Goal: Transaction & Acquisition: Purchase product/service

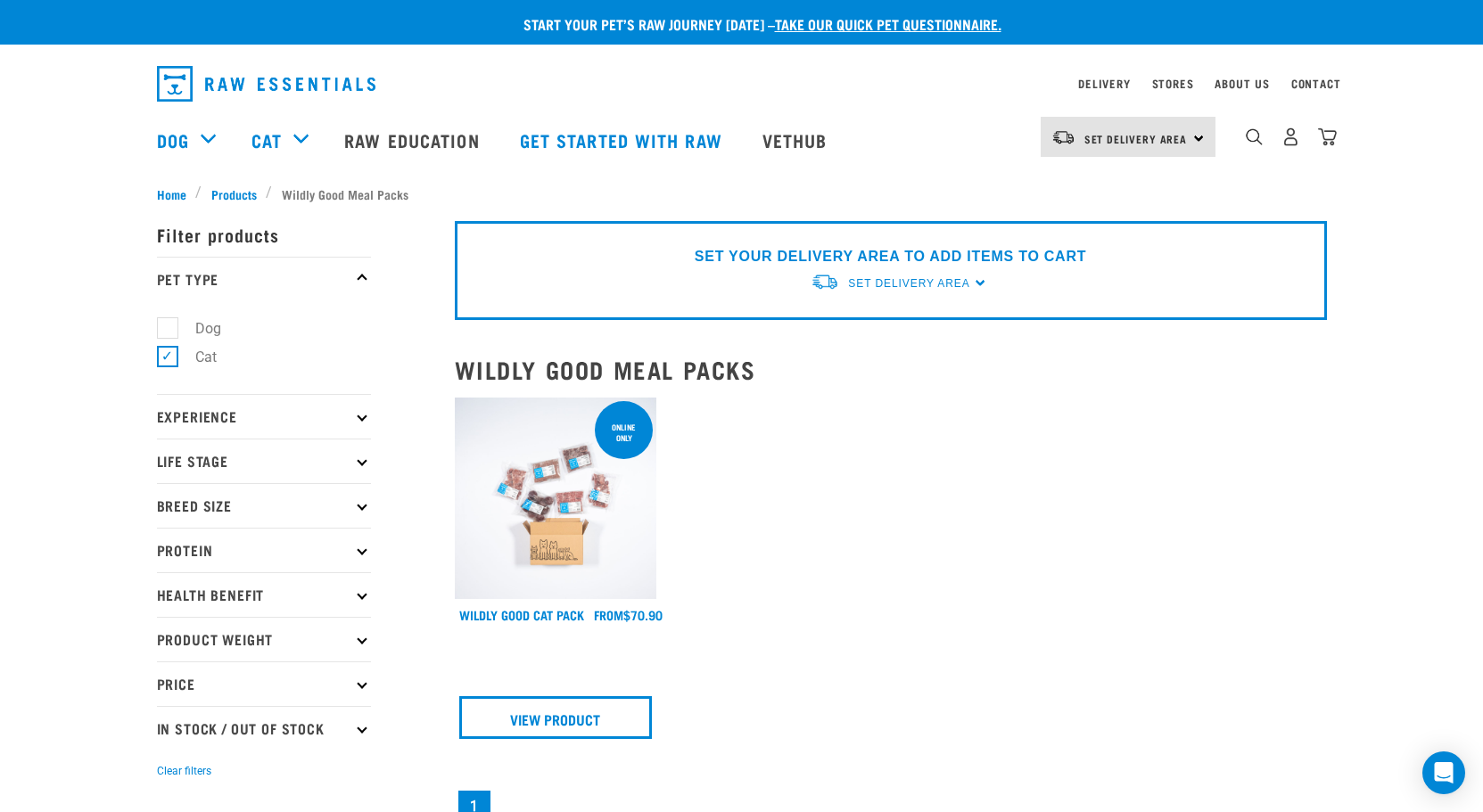
click at [552, 506] on img at bounding box center [556, 499] width 202 height 202
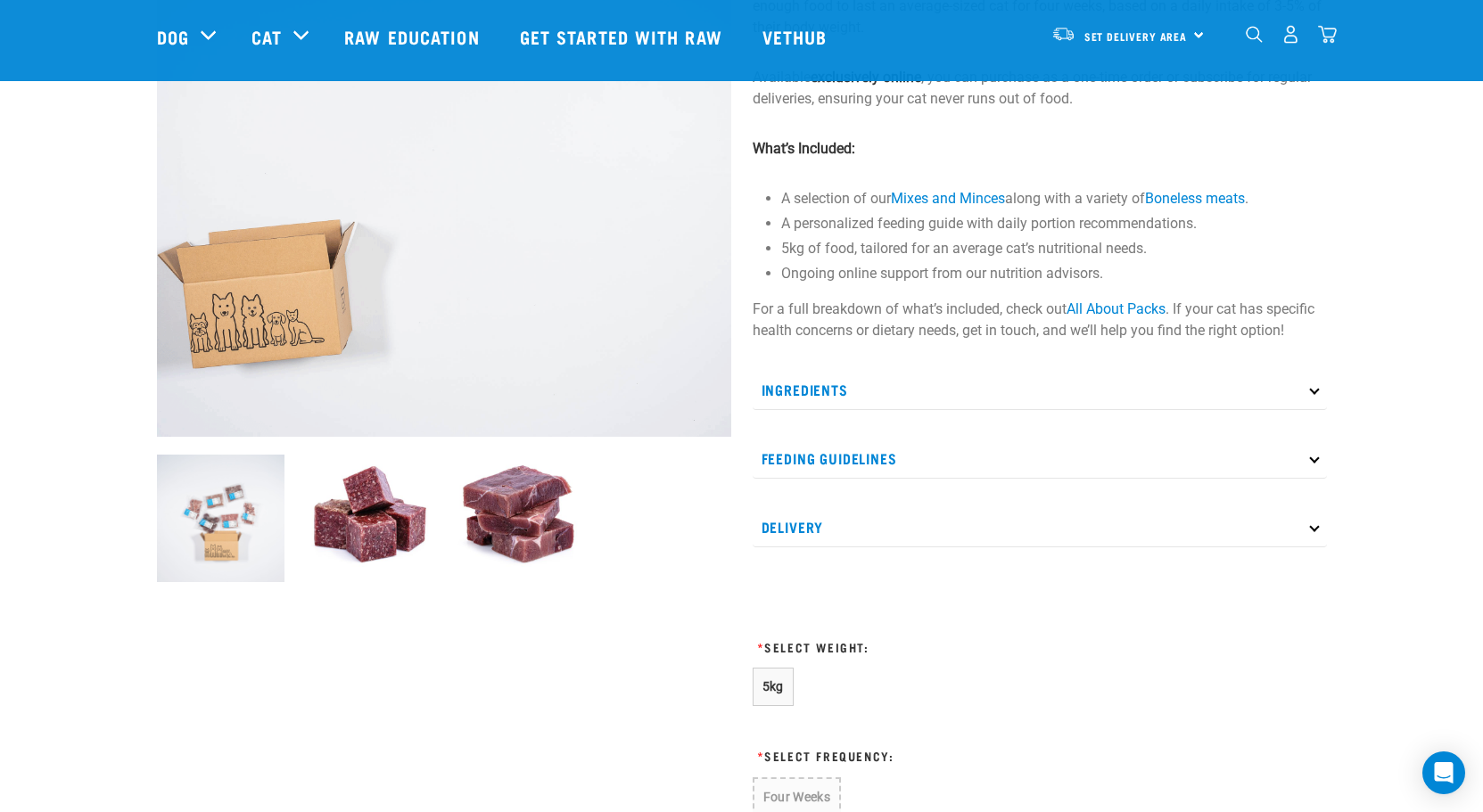
scroll to position [119, 0]
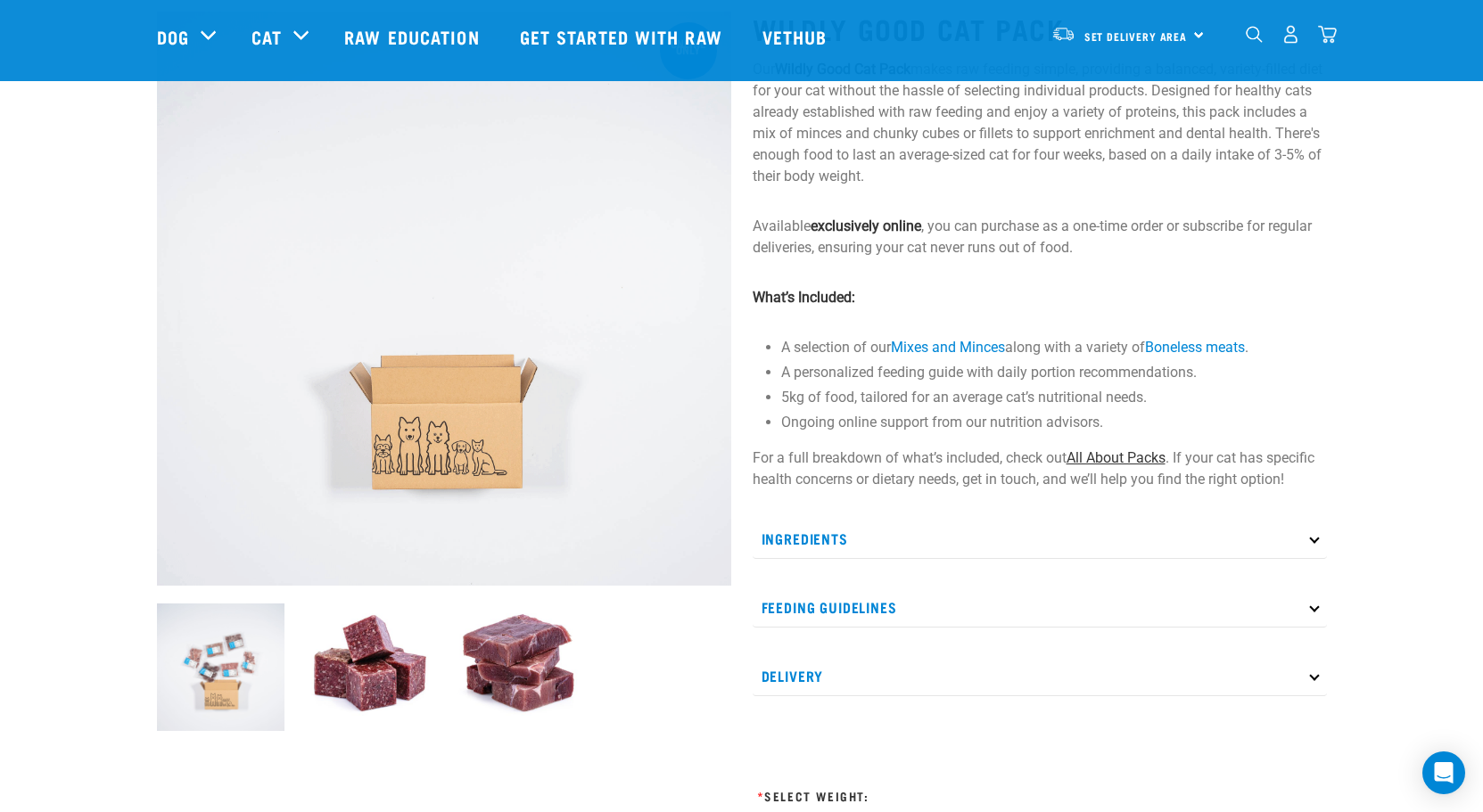
click at [1126, 455] on link "All About Packs" at bounding box center [1116, 458] width 99 height 17
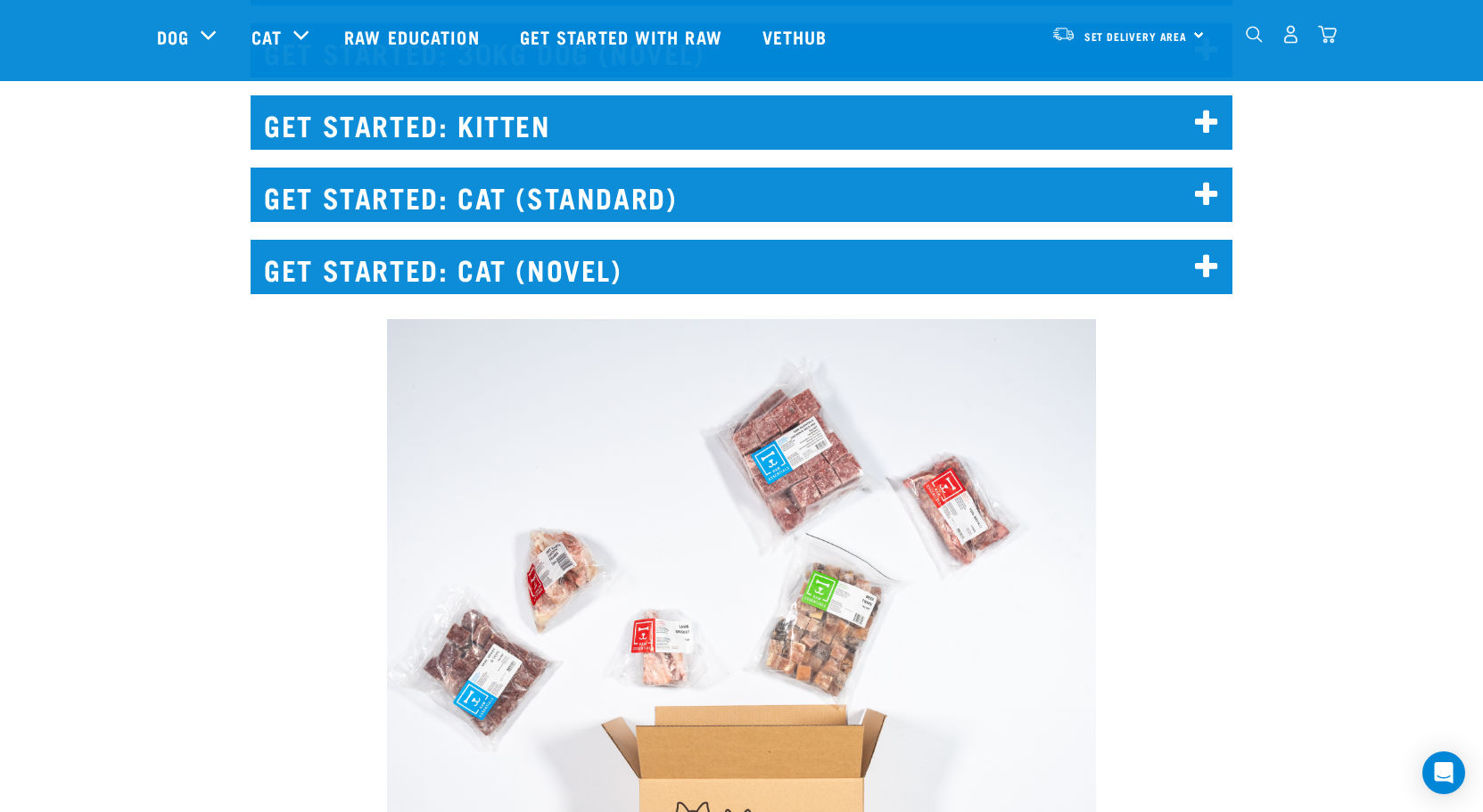
scroll to position [2586, 0]
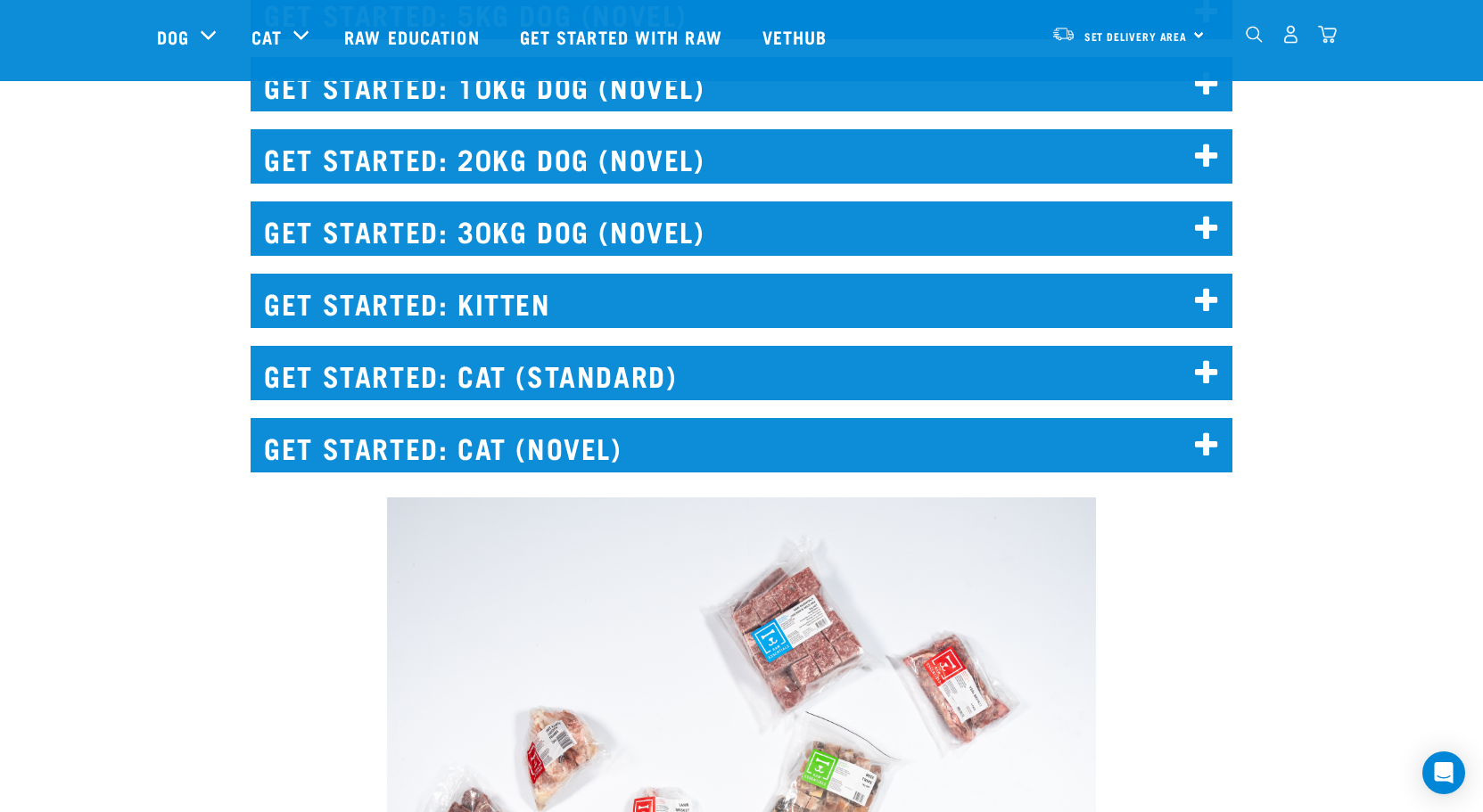
click at [511, 453] on h2 "GET STARTED: CAT (NOVEL)" at bounding box center [742, 444] width 982 height 54
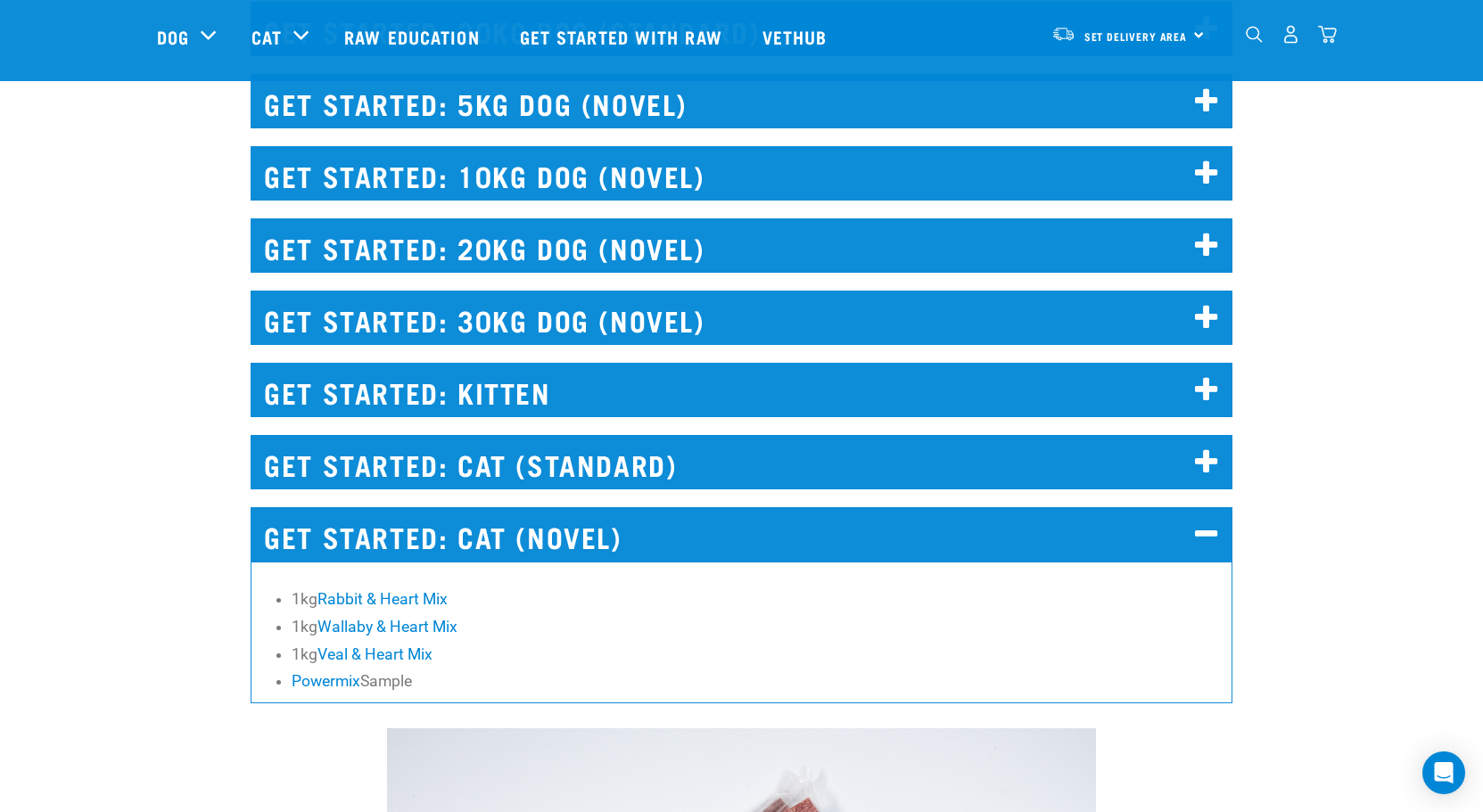
scroll to position [2378, 0]
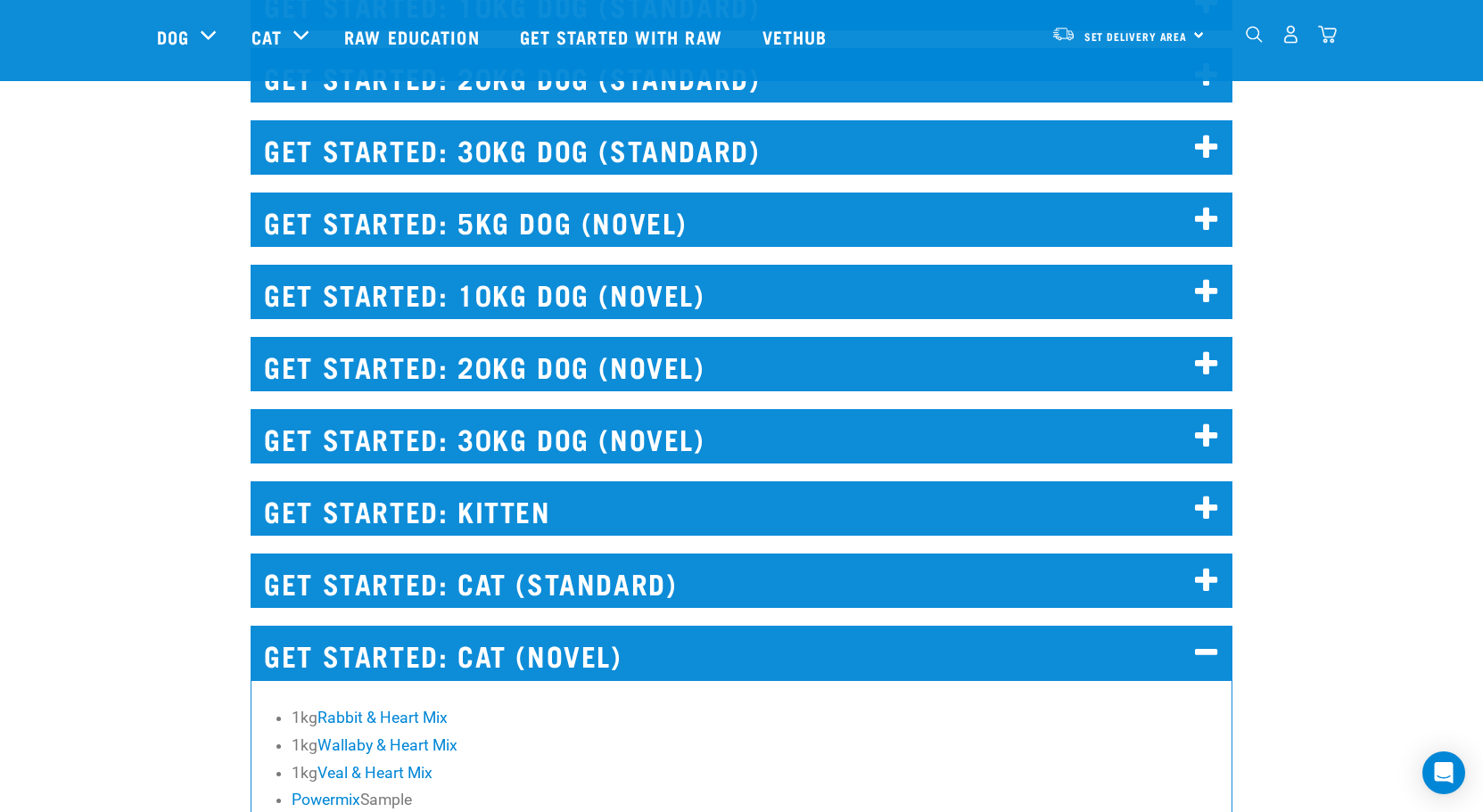
click at [580, 589] on h2 "GET STARTED: CAT (STANDARD)" at bounding box center [742, 580] width 982 height 54
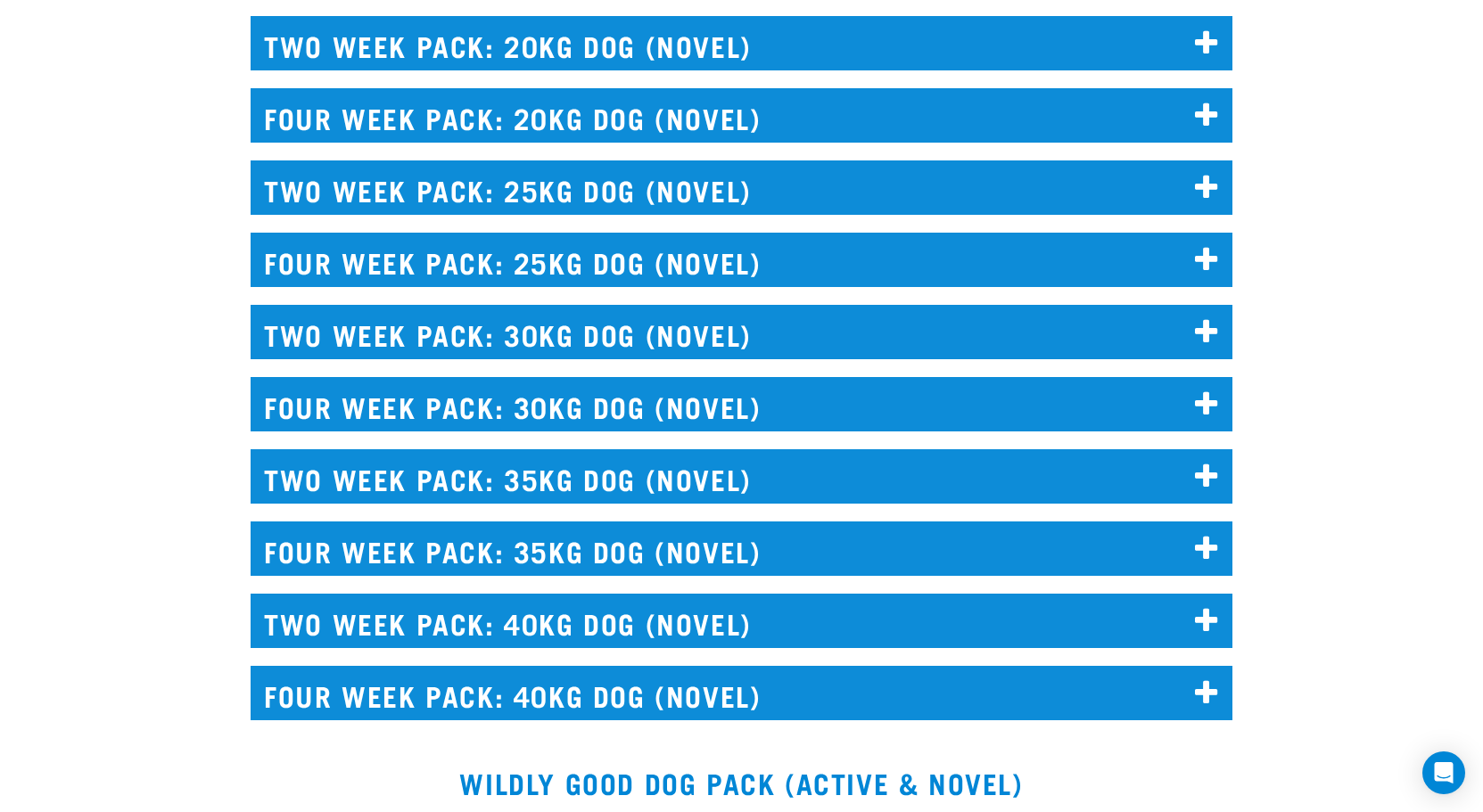
scroll to position [0, 0]
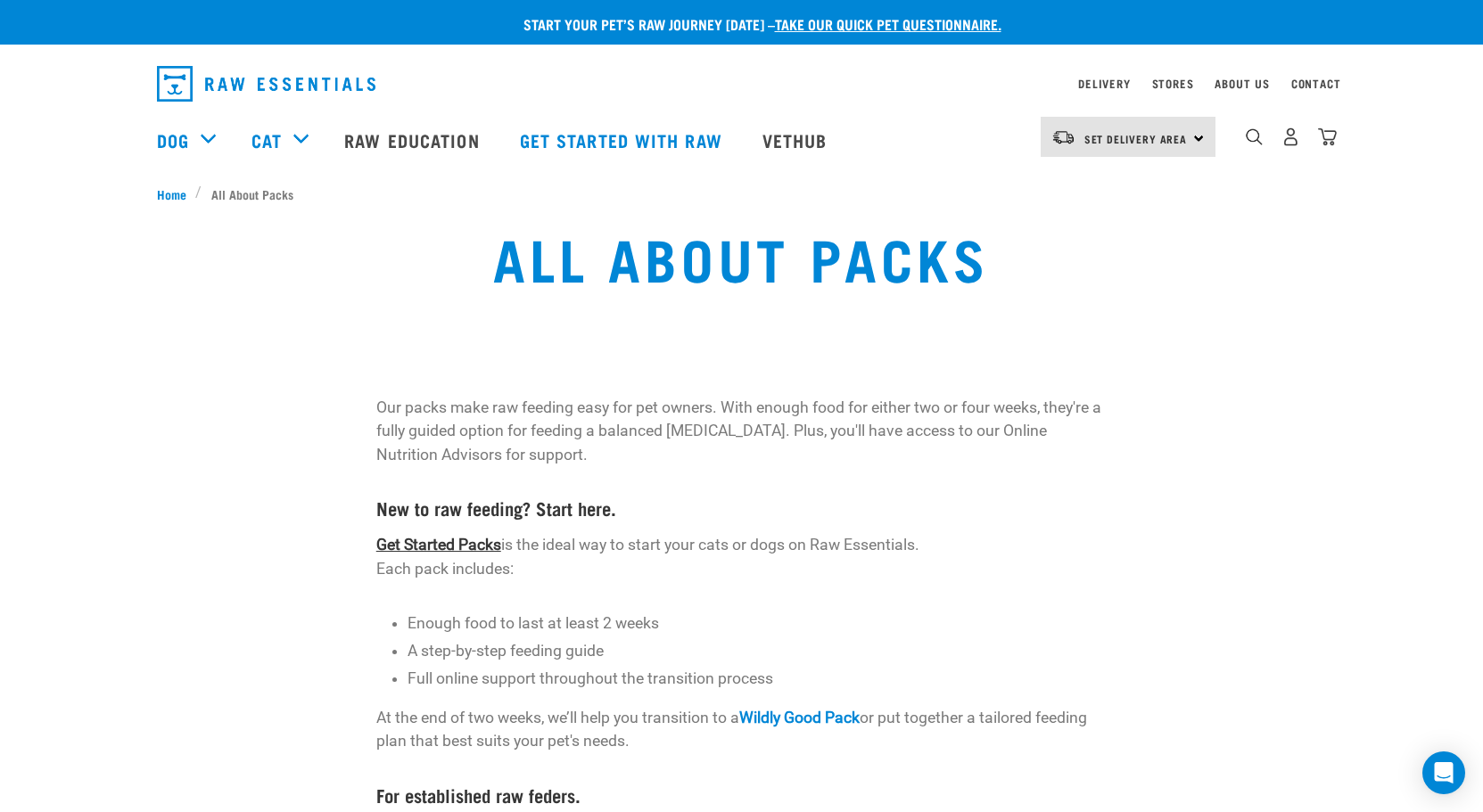
click at [421, 546] on link "Get Started Packs" at bounding box center [438, 544] width 124 height 18
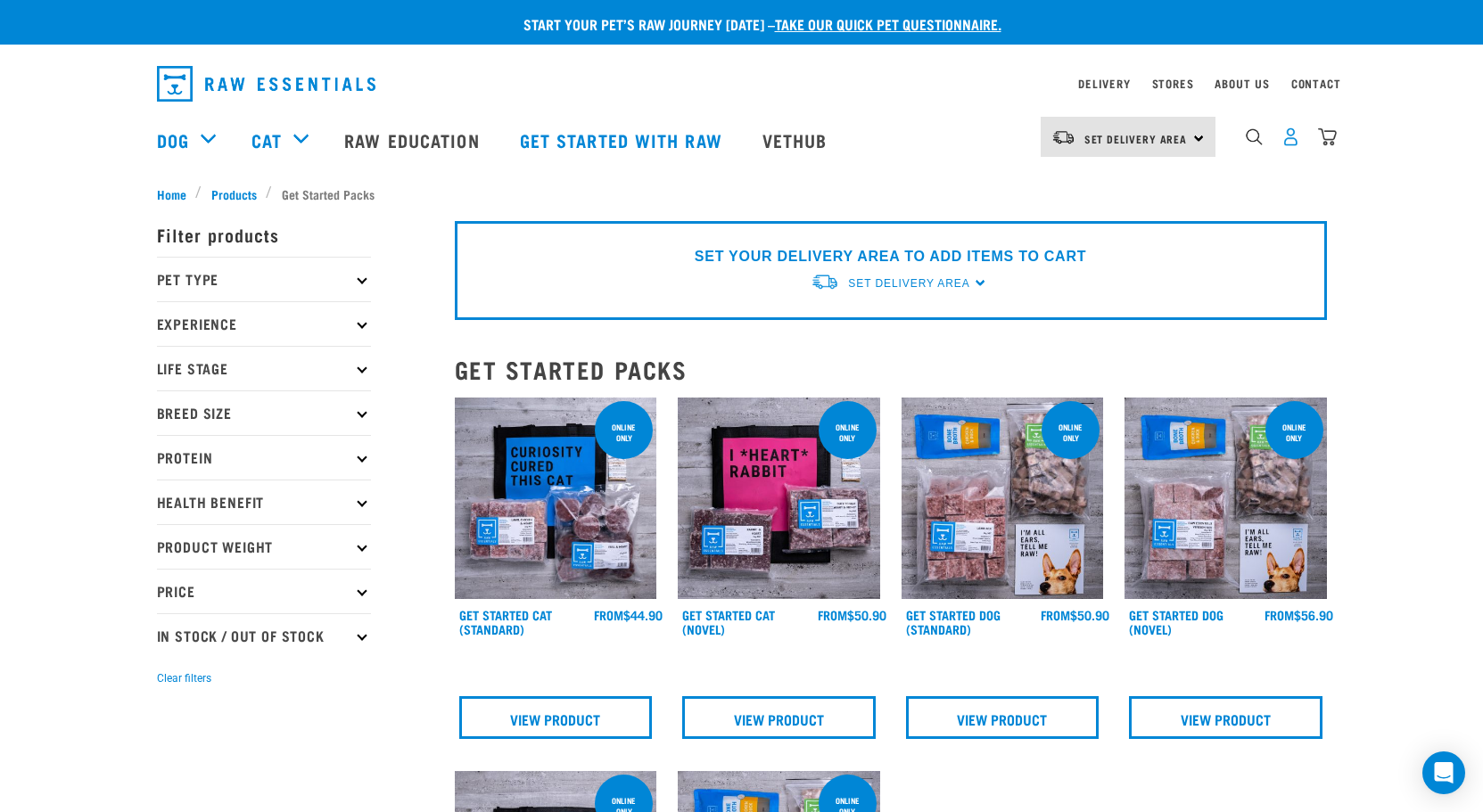
click at [1291, 142] on img "dropdown navigation" at bounding box center [1291, 137] width 19 height 19
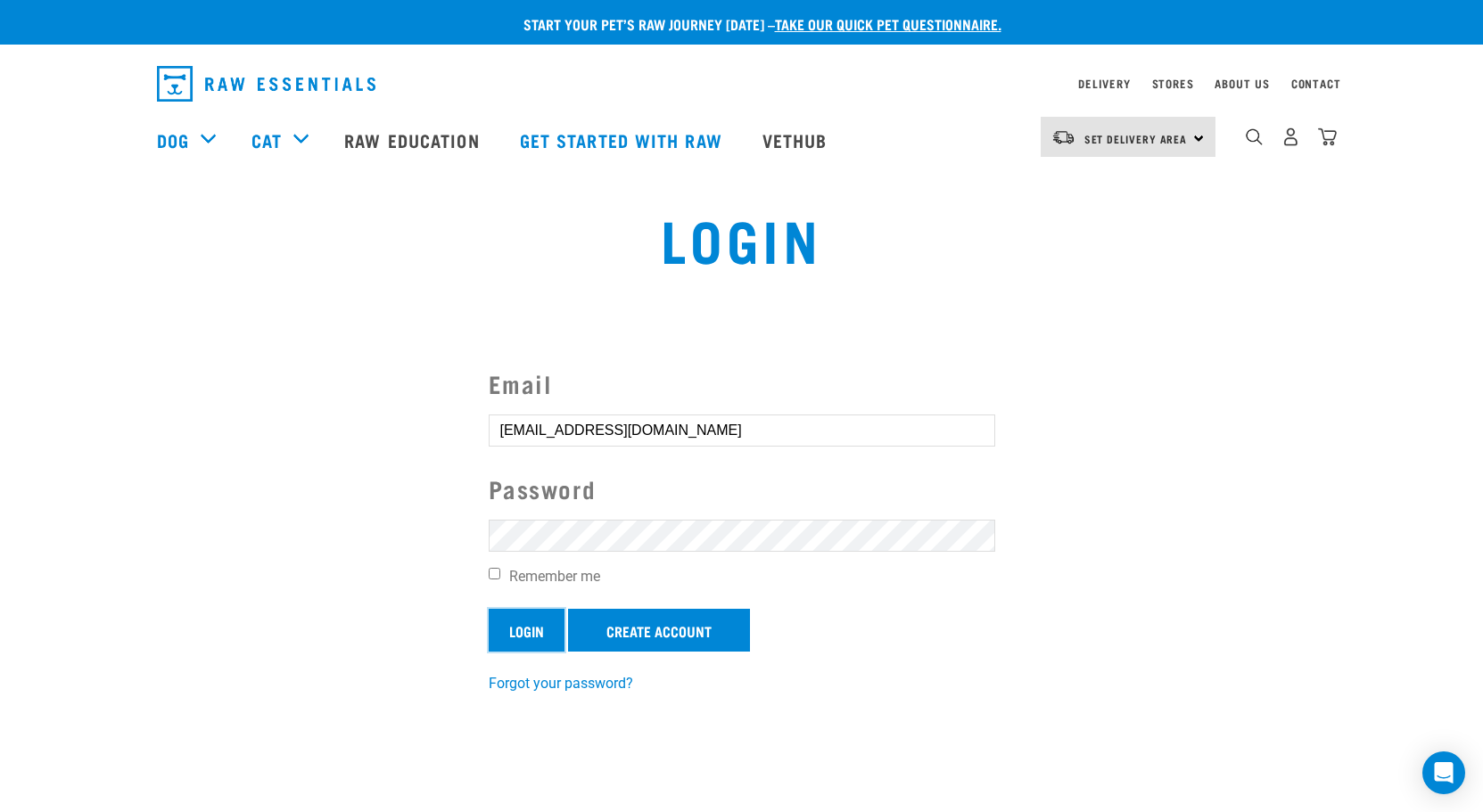
click at [545, 629] on input "Login" at bounding box center [527, 630] width 76 height 43
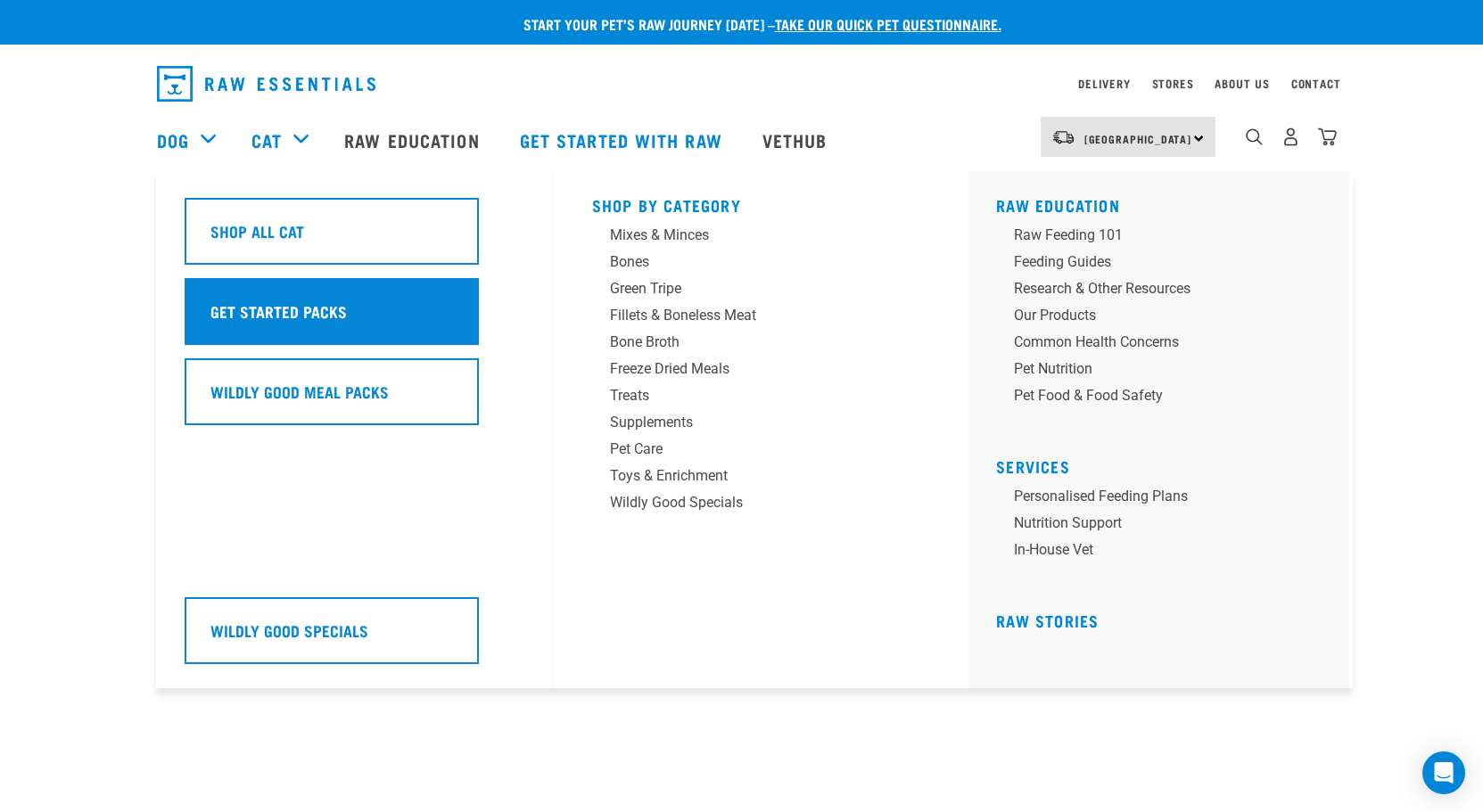
click at [285, 305] on h5 "Get Started Packs" at bounding box center [279, 311] width 137 height 23
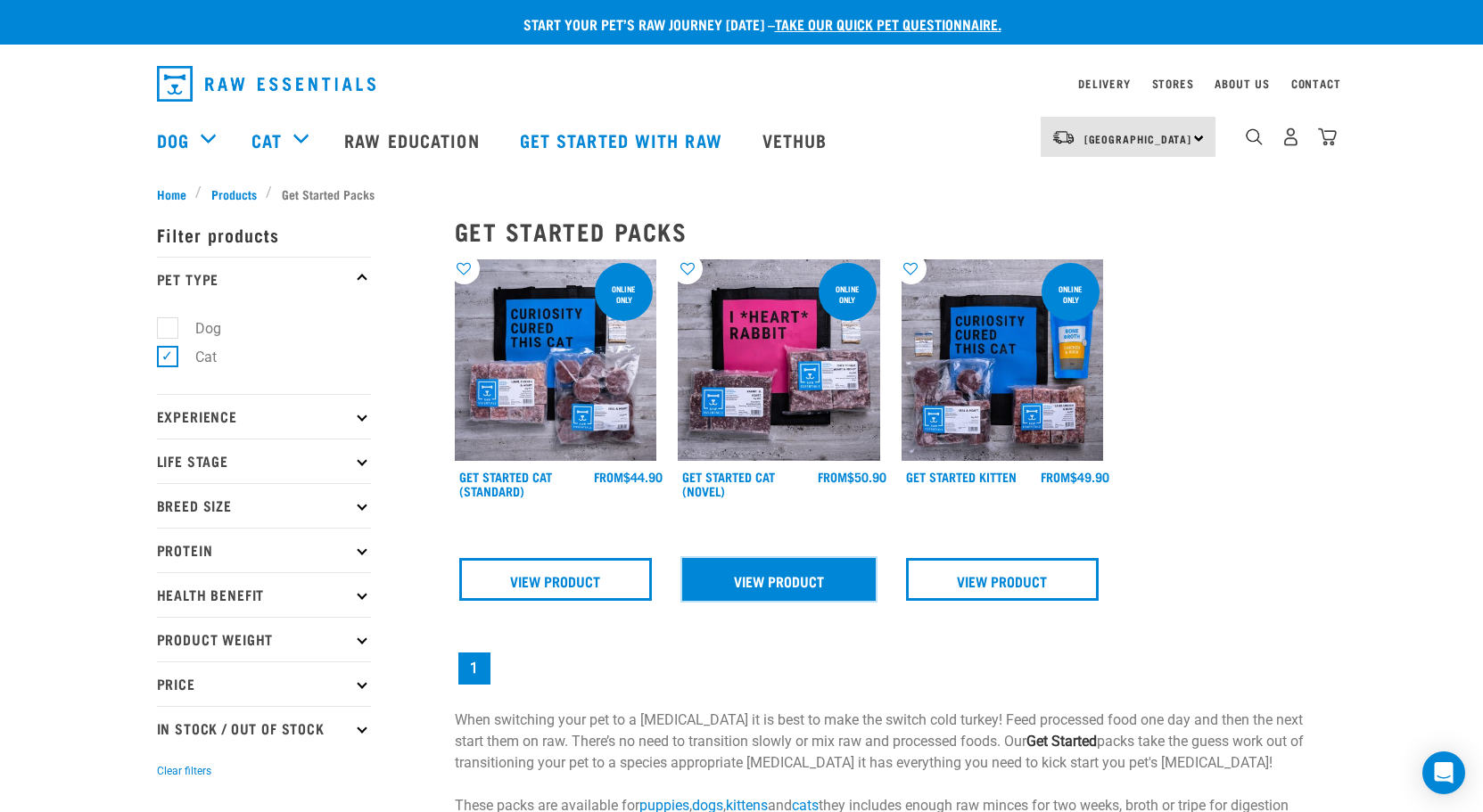
click at [784, 589] on link "View Product" at bounding box center [779, 579] width 194 height 43
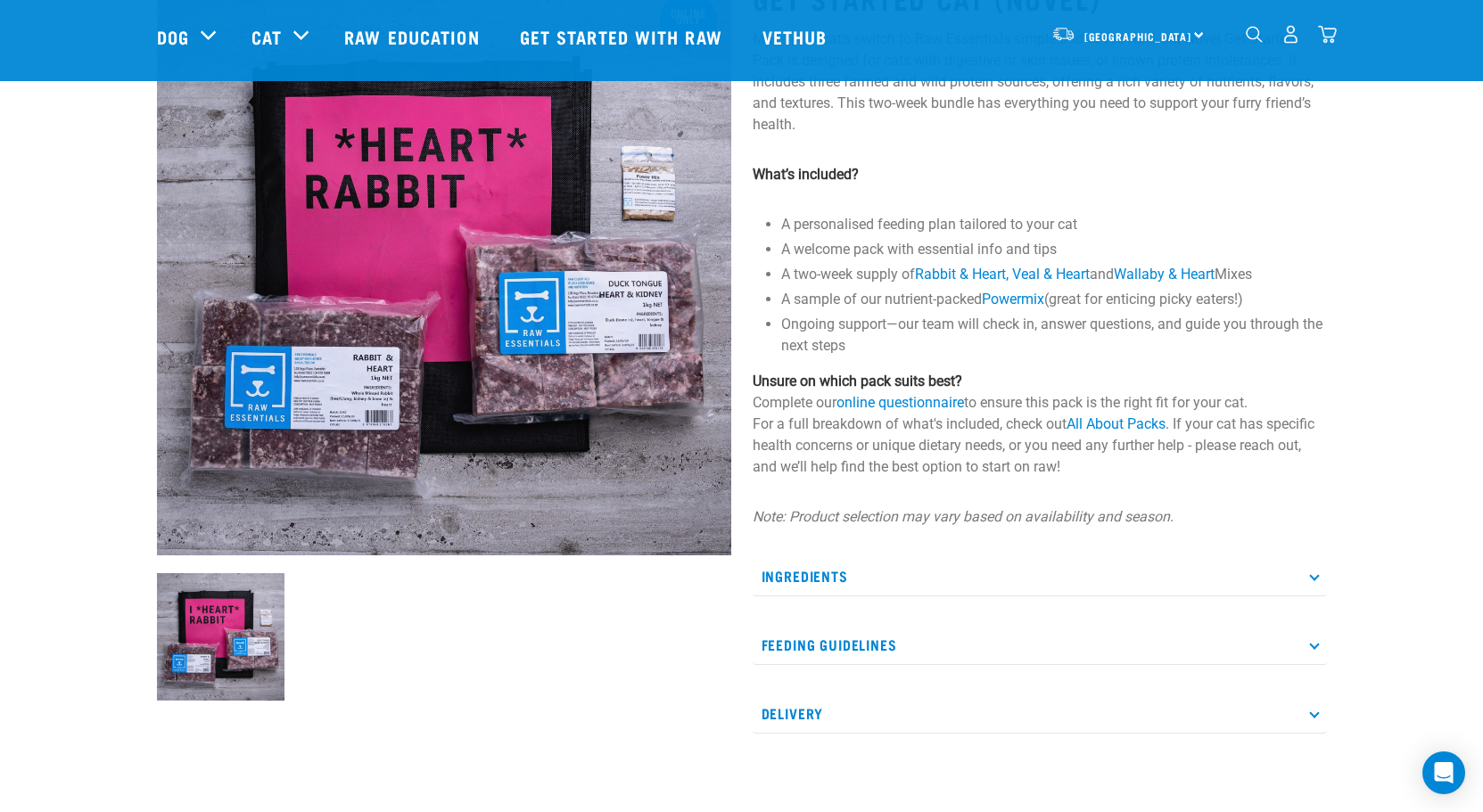
scroll to position [238, 0]
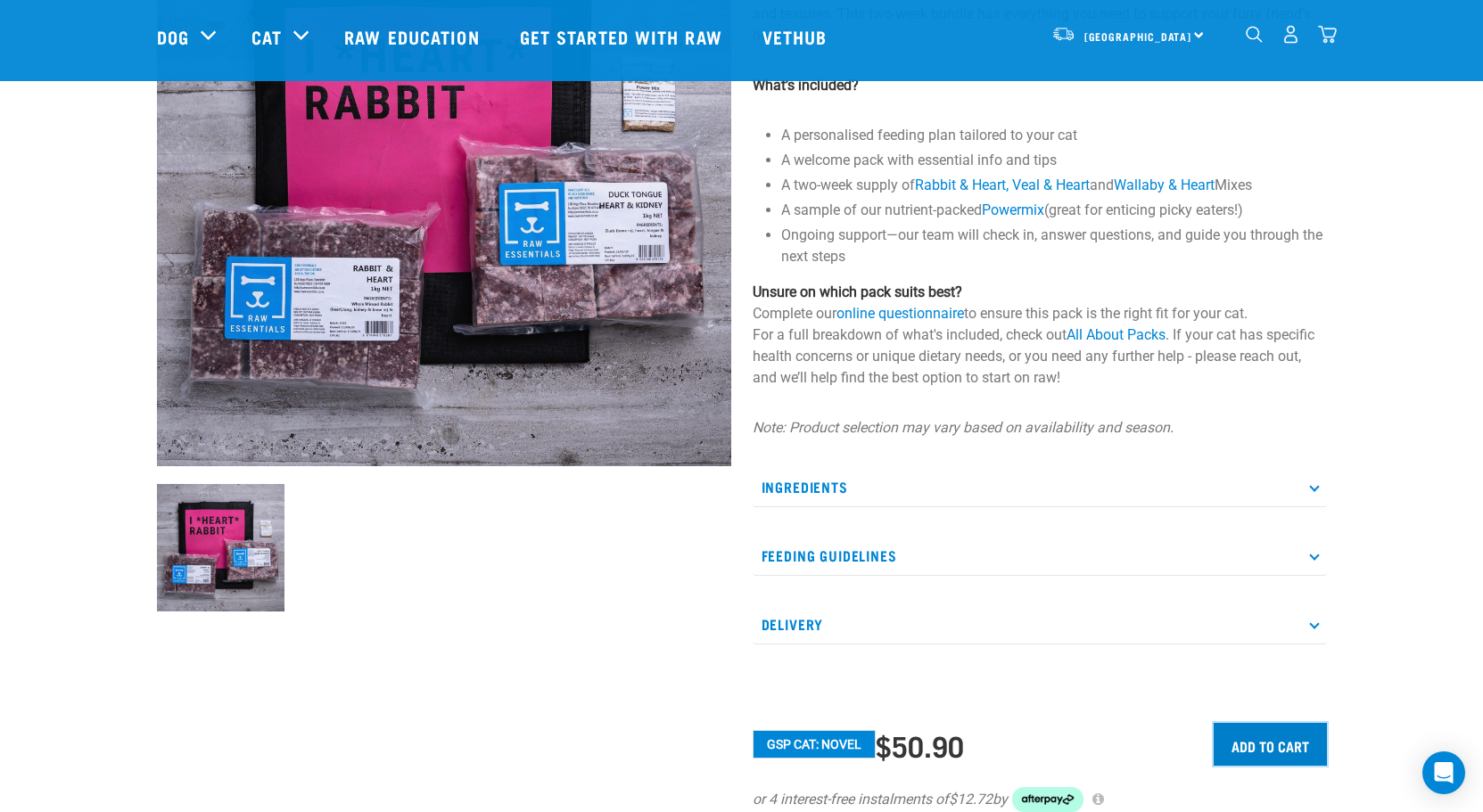
click at [1259, 745] on input "Add to cart" at bounding box center [1270, 744] width 113 height 43
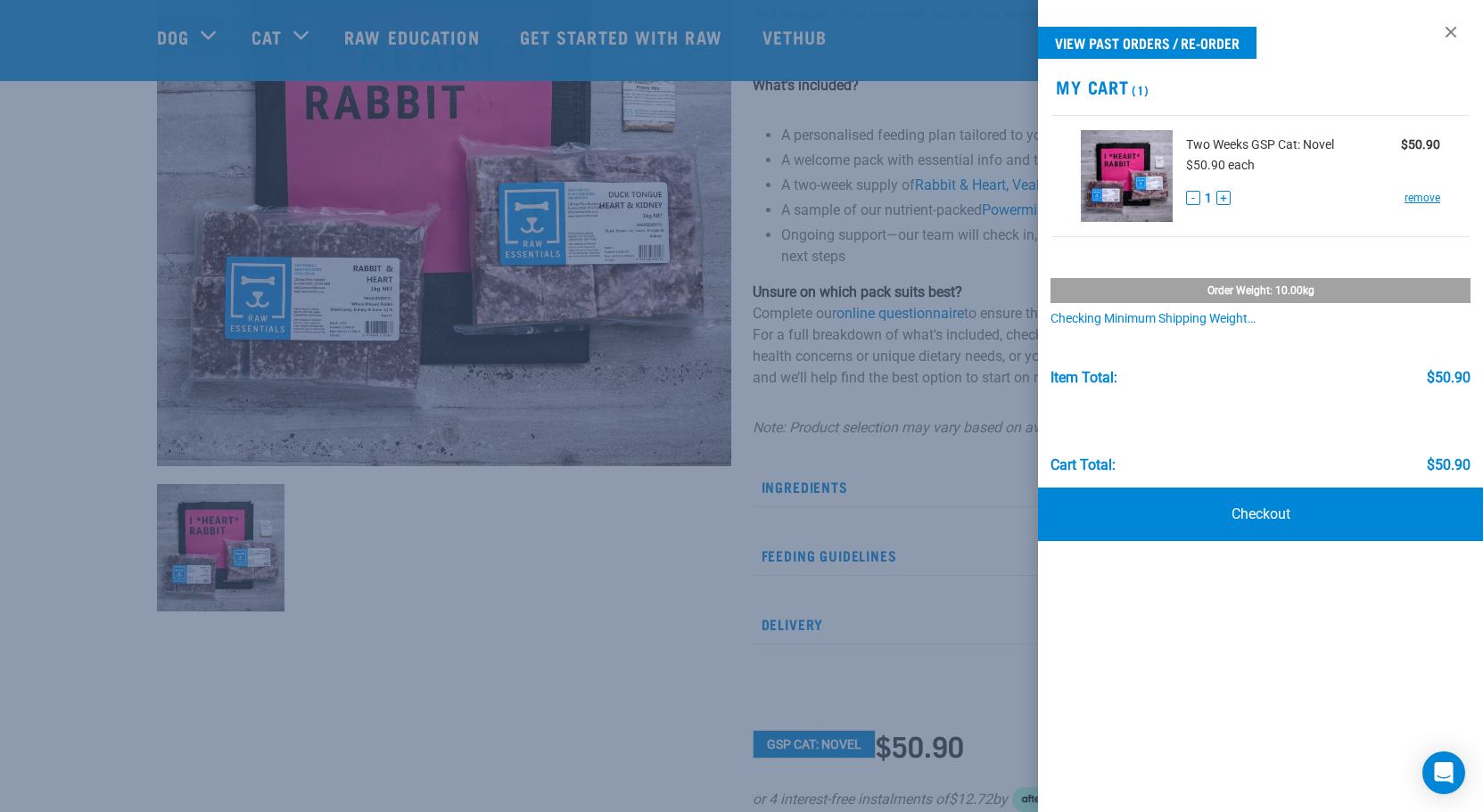
scroll to position [60, 0]
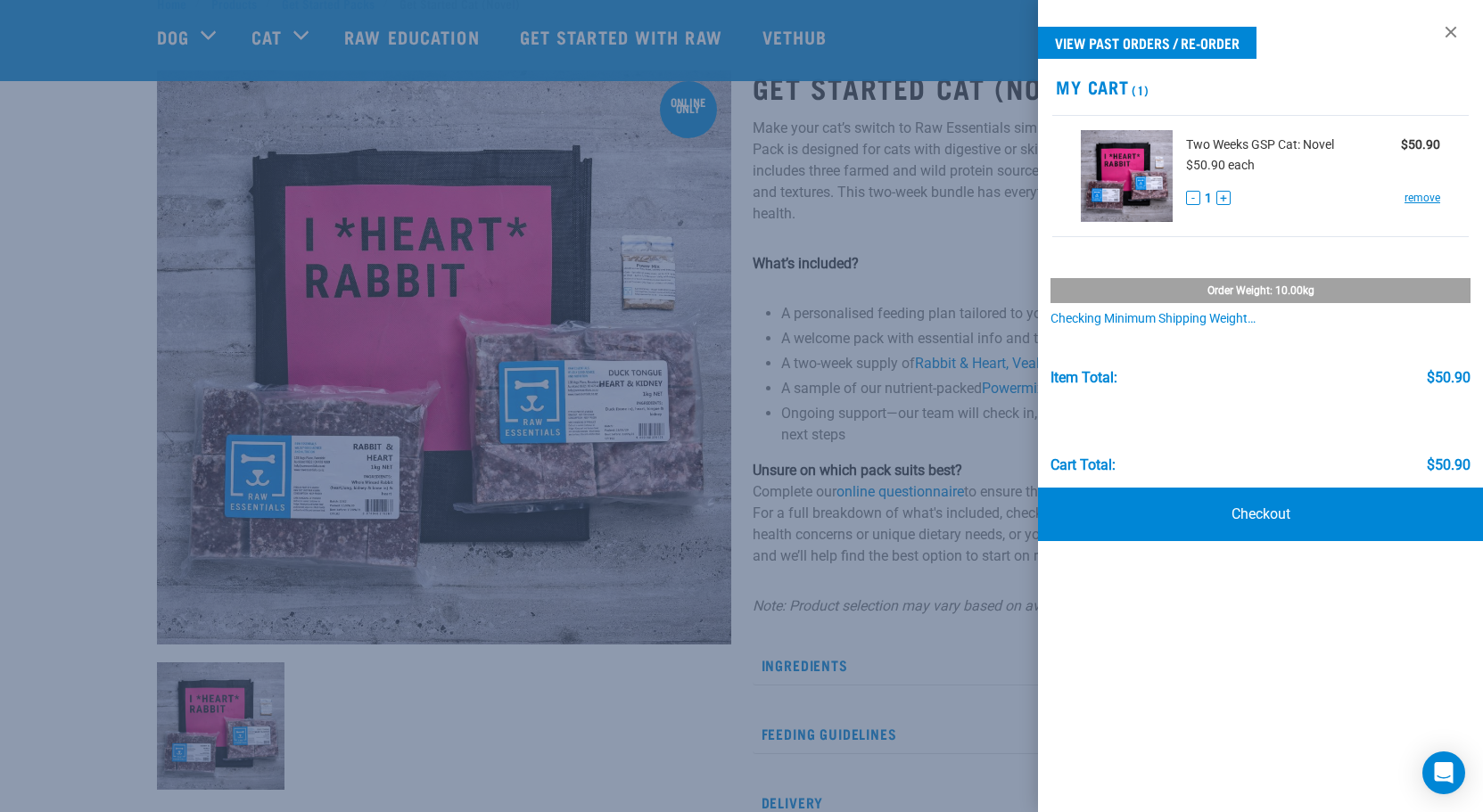
click at [560, 688] on div at bounding box center [741, 406] width 1483 height 812
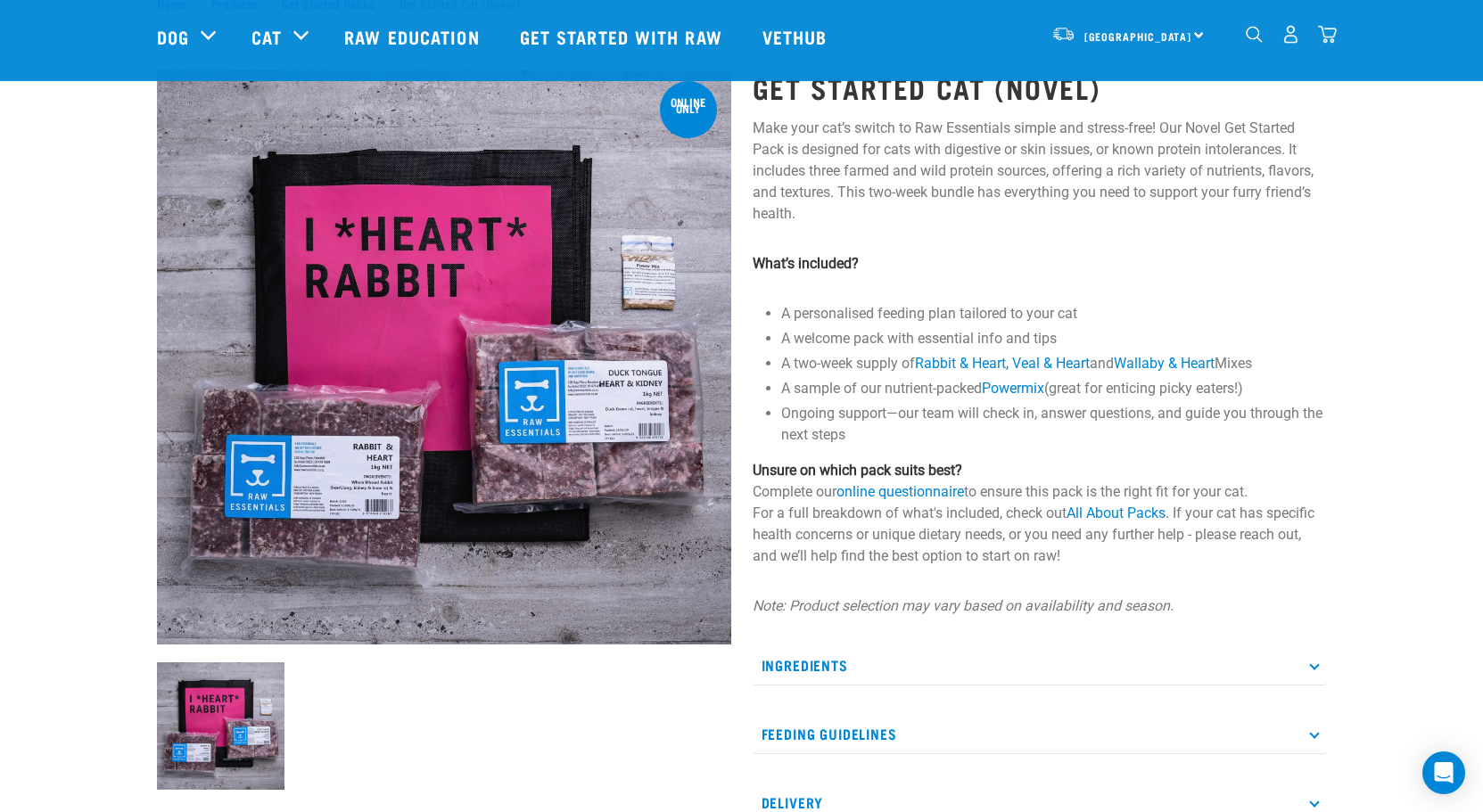
click at [1291, 42] on img "dropdown navigation" at bounding box center [1291, 34] width 19 height 19
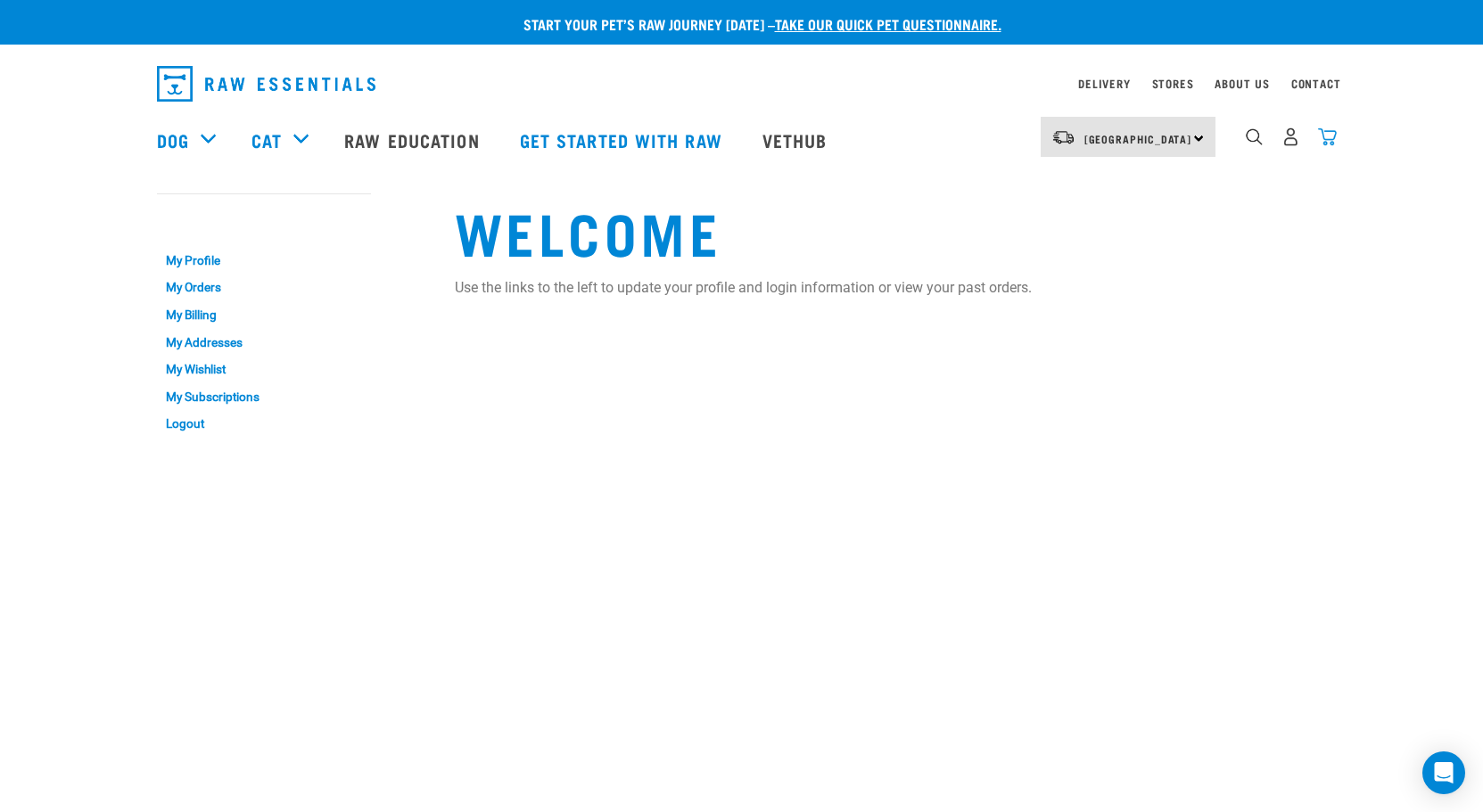
click at [1329, 144] on img "dropdown navigation" at bounding box center [1328, 137] width 19 height 19
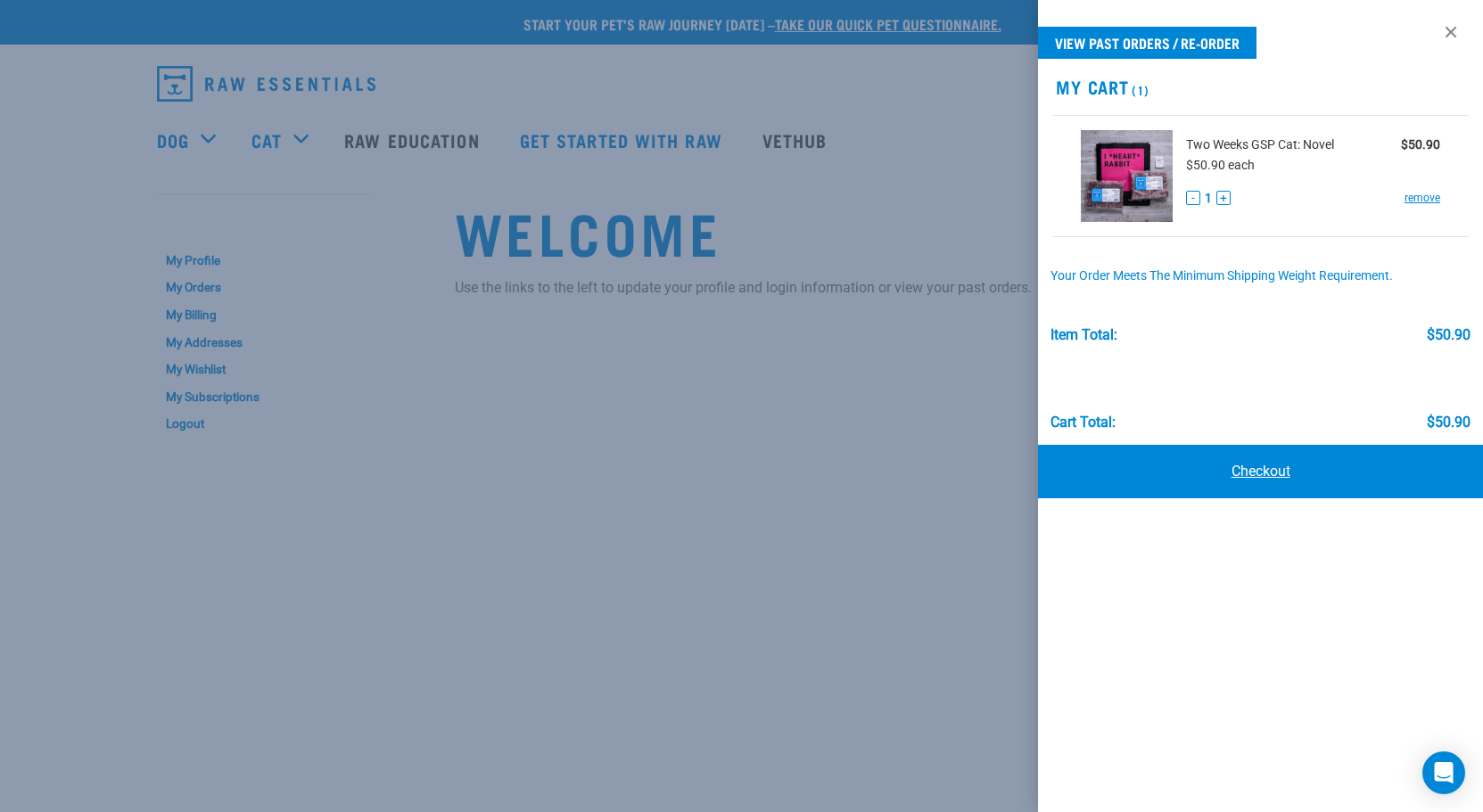
click at [1270, 474] on link "Checkout" at bounding box center [1261, 472] width 446 height 53
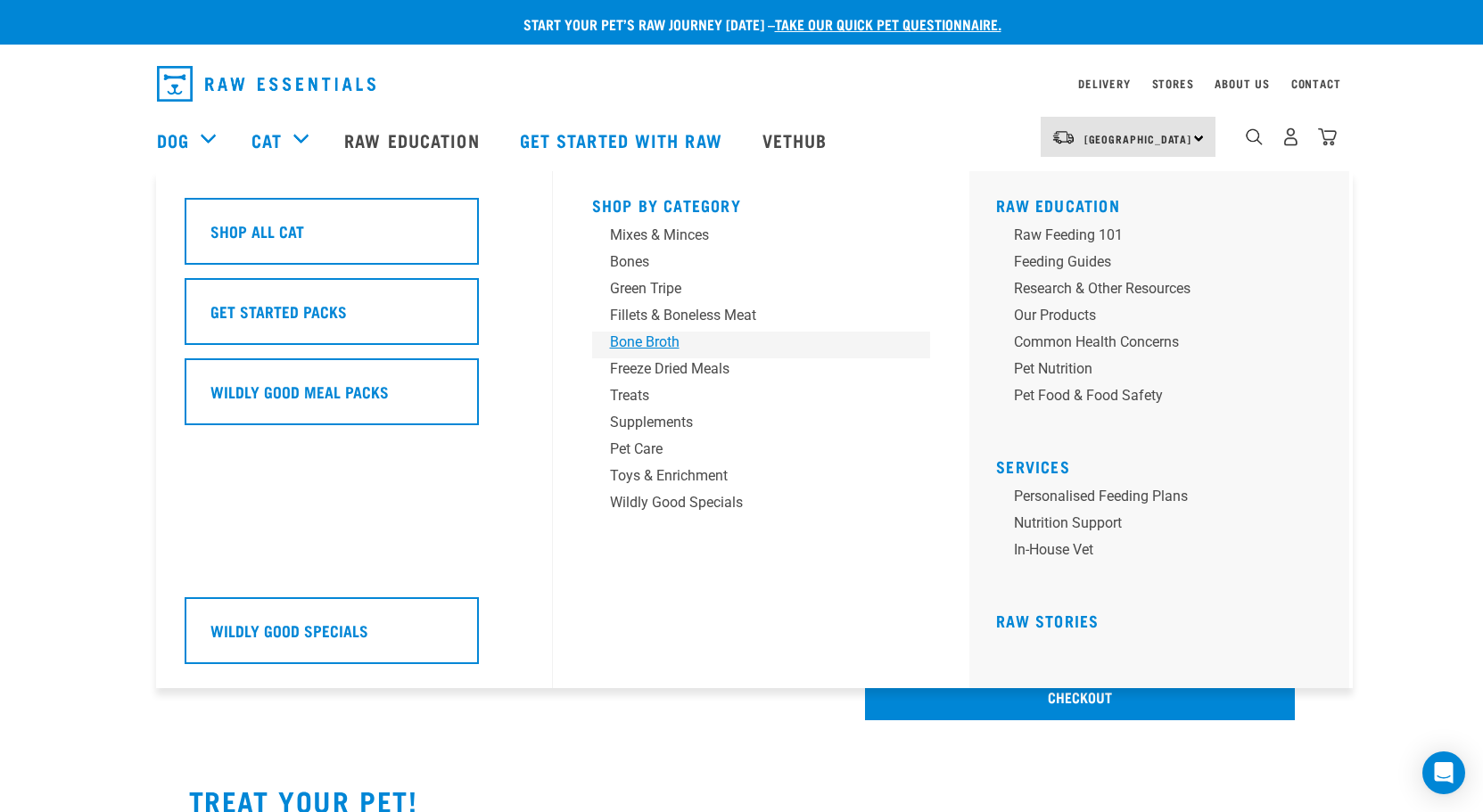
click at [667, 344] on div "Bone Broth" at bounding box center [749, 342] width 278 height 22
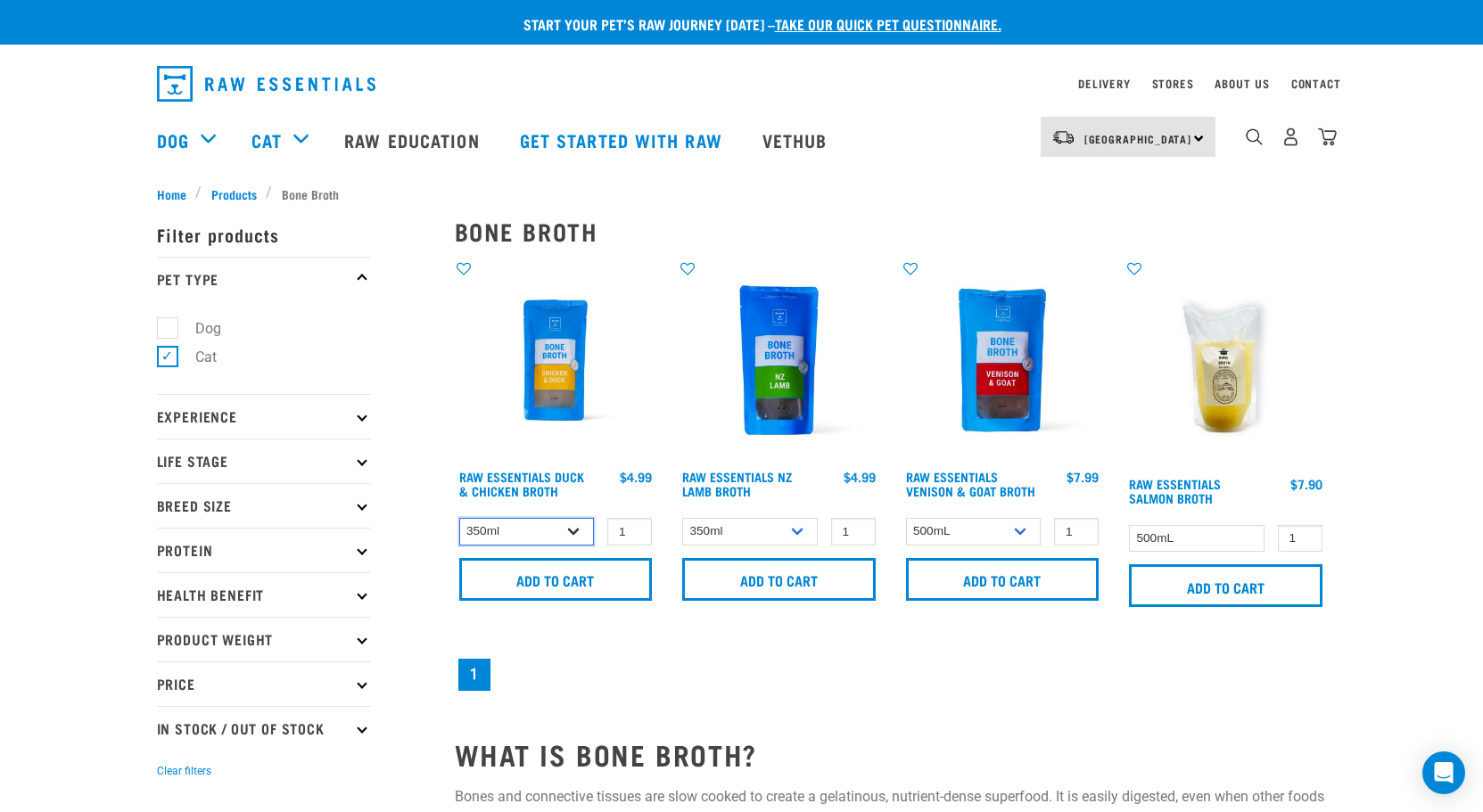
click at [578, 533] on select "350ml Bulk (40 pack)" at bounding box center [527, 531] width 136 height 28
click at [634, 528] on input "2" at bounding box center [629, 531] width 45 height 28
click at [634, 528] on input "3" at bounding box center [629, 531] width 45 height 28
type input "4"
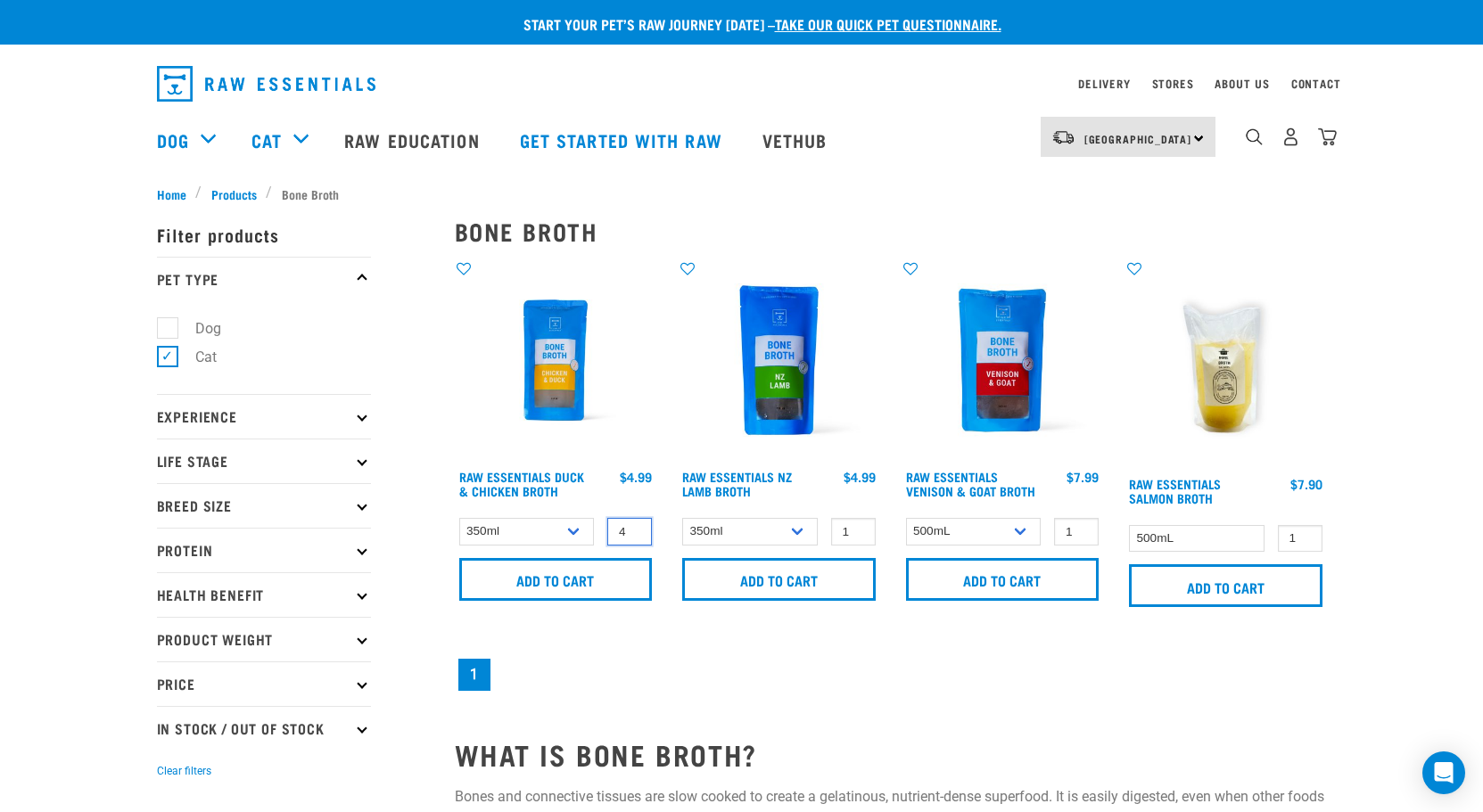
click at [632, 526] on input "4" at bounding box center [629, 531] width 45 height 28
click at [562, 578] on input "Add to cart" at bounding box center [557, 579] width 194 height 43
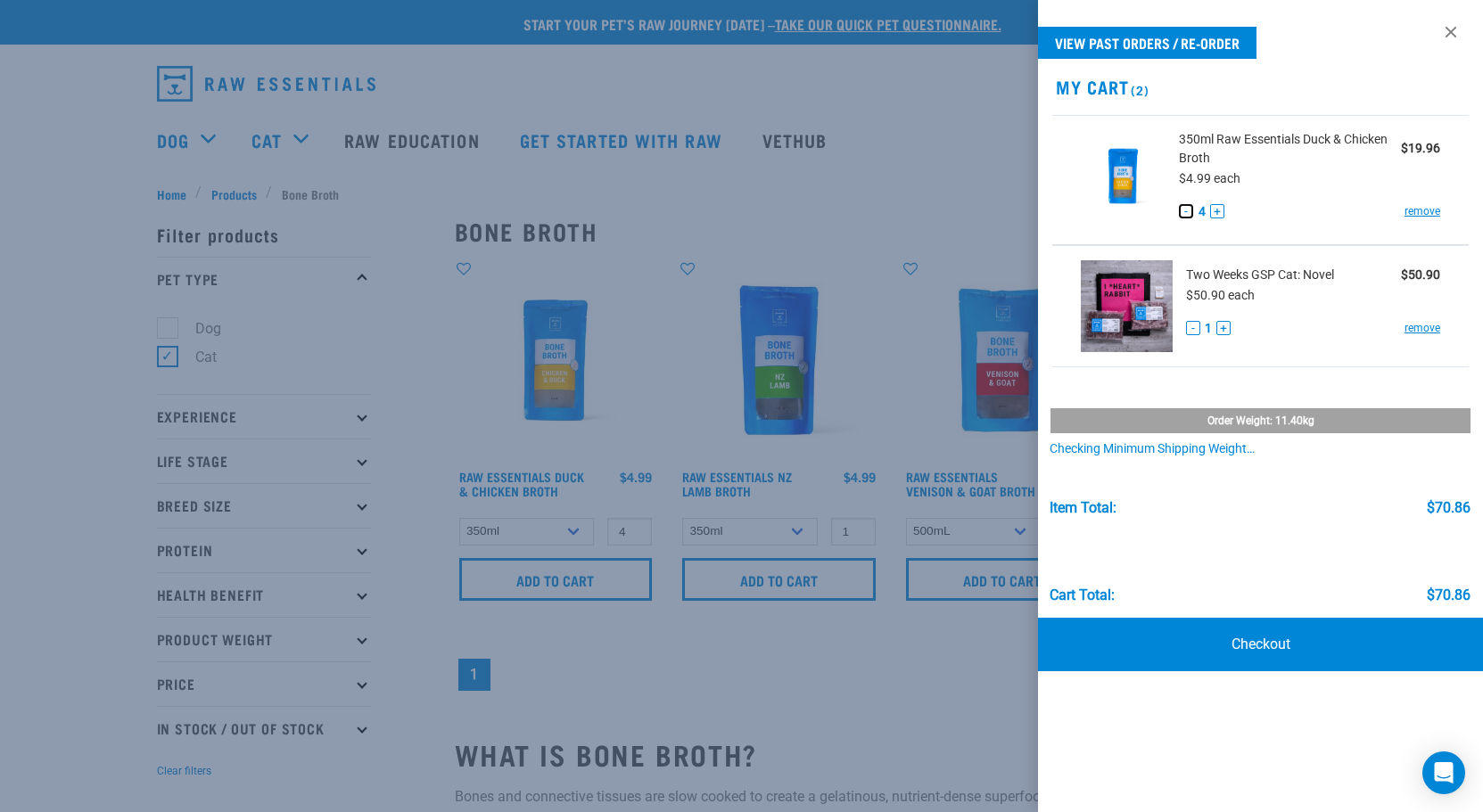
click at [1187, 210] on button "-" at bounding box center [1186, 211] width 14 height 14
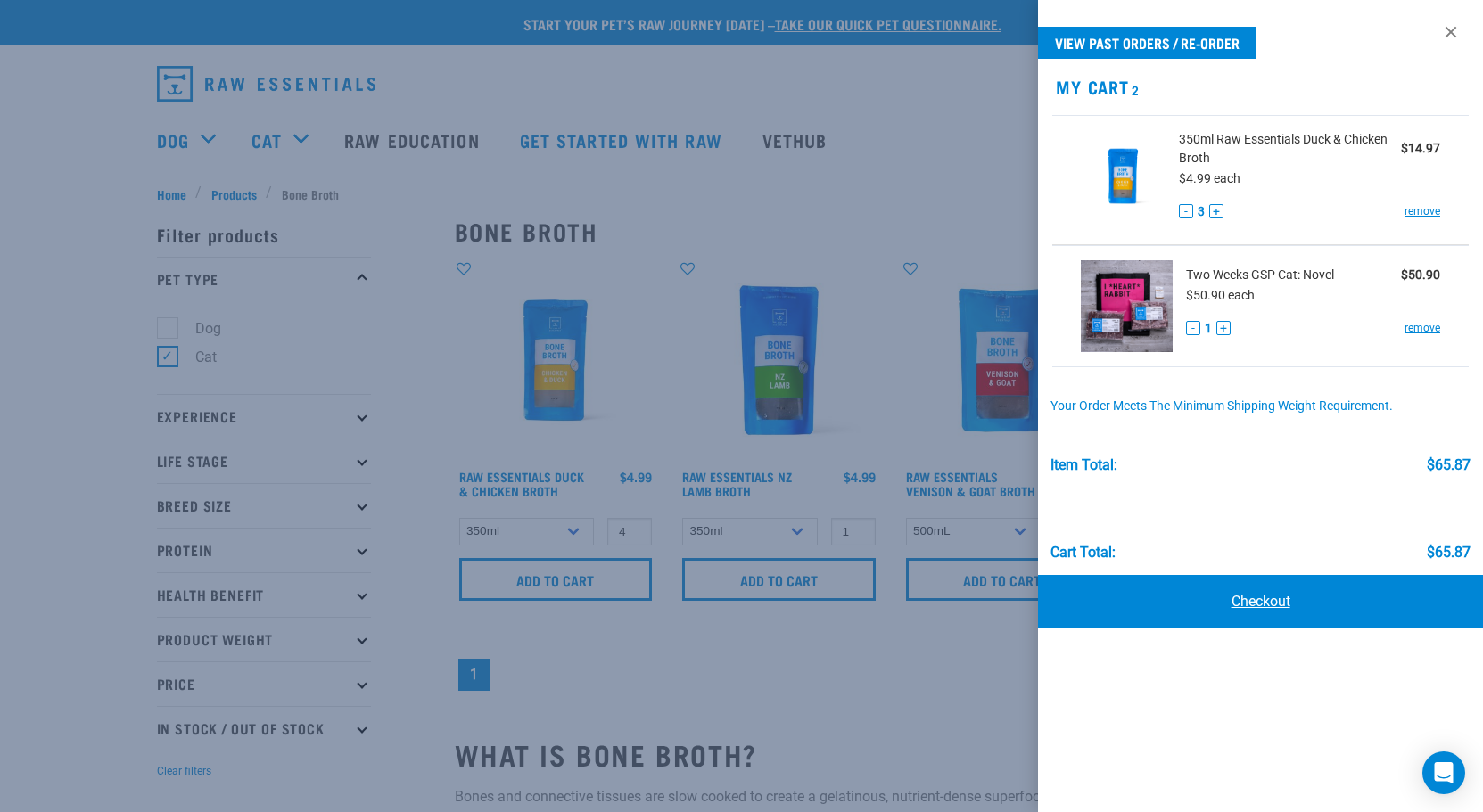
click at [1263, 600] on link "Checkout" at bounding box center [1261, 602] width 446 height 53
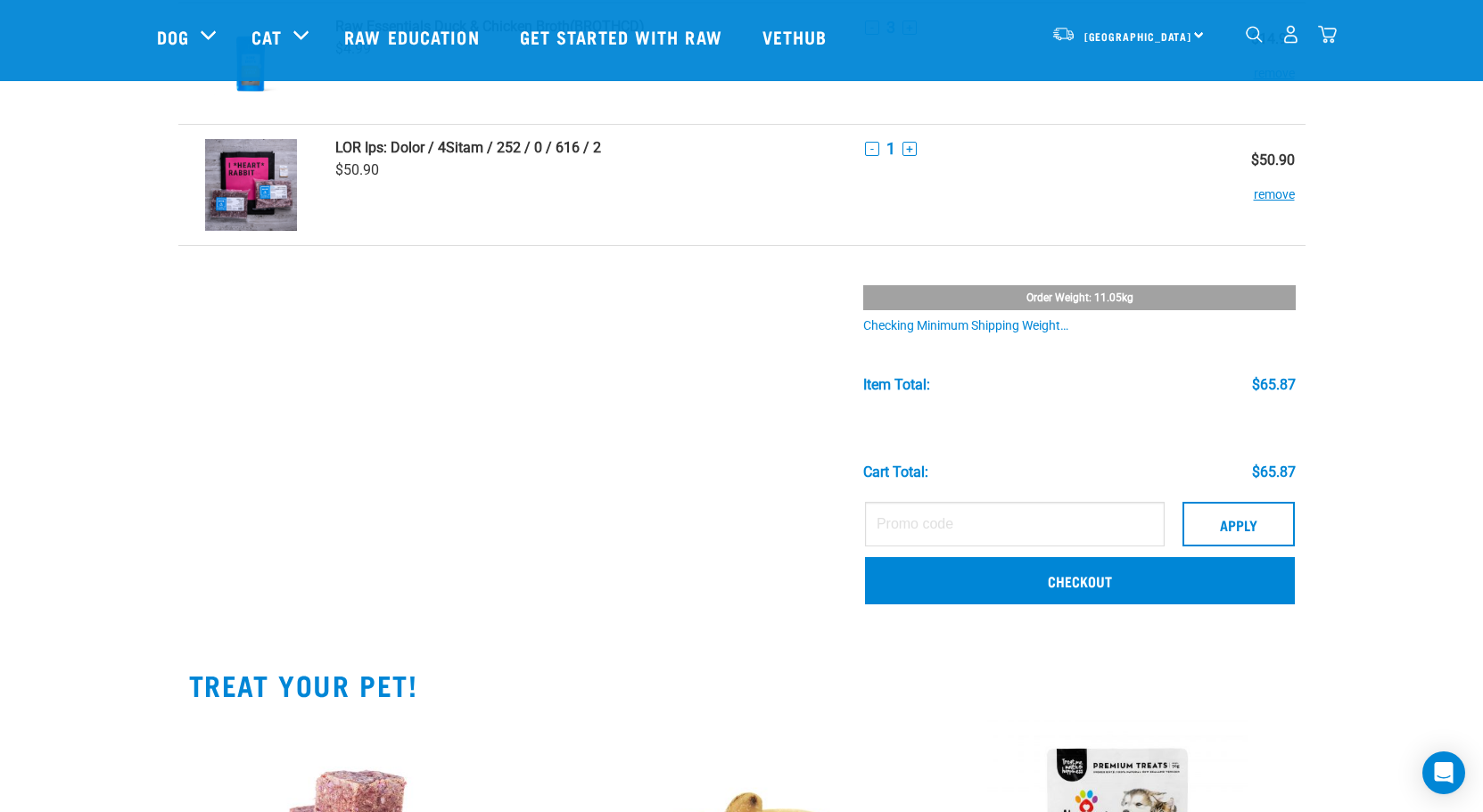
scroll to position [268, 0]
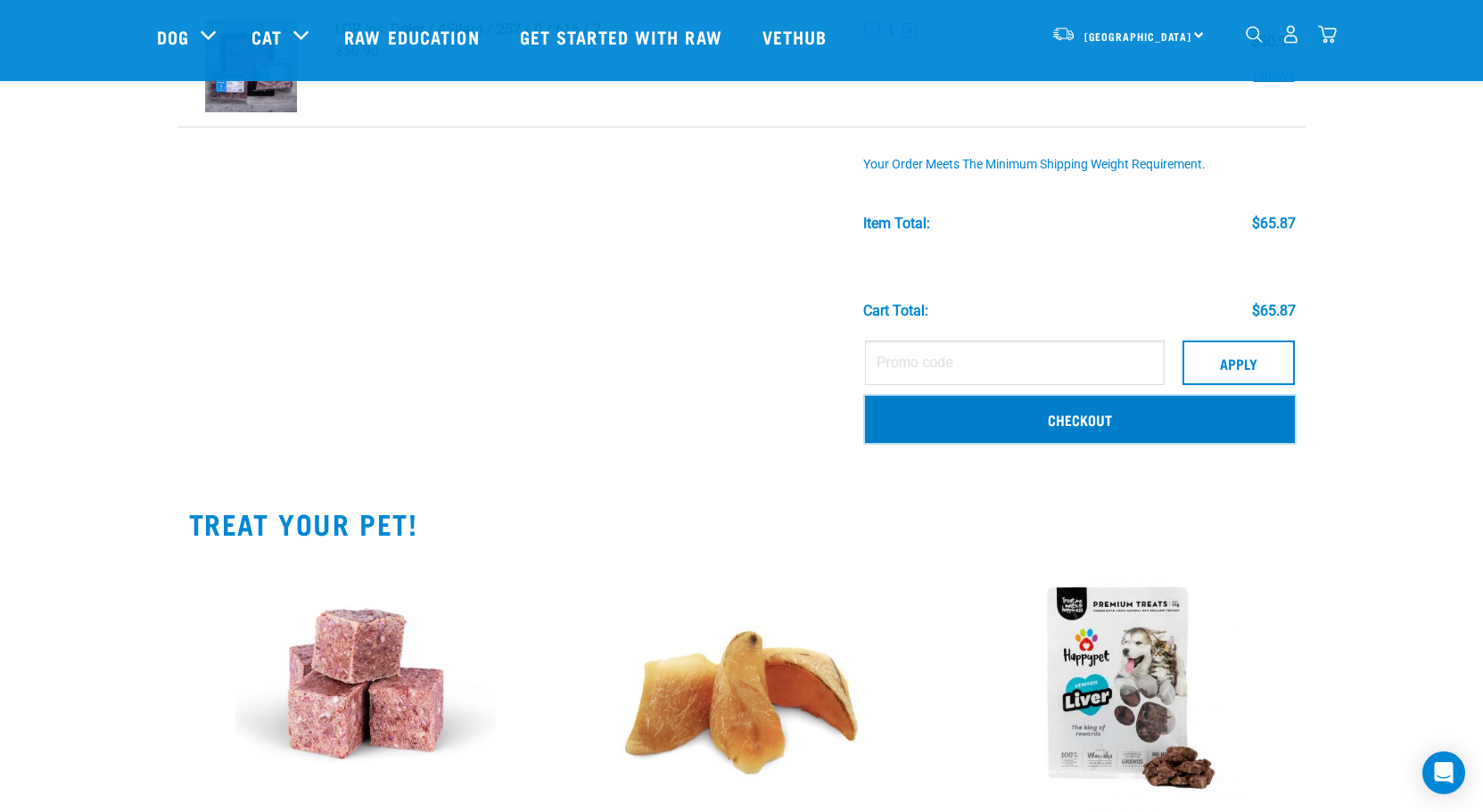
click at [1088, 421] on link "Checkout" at bounding box center [1080, 419] width 430 height 47
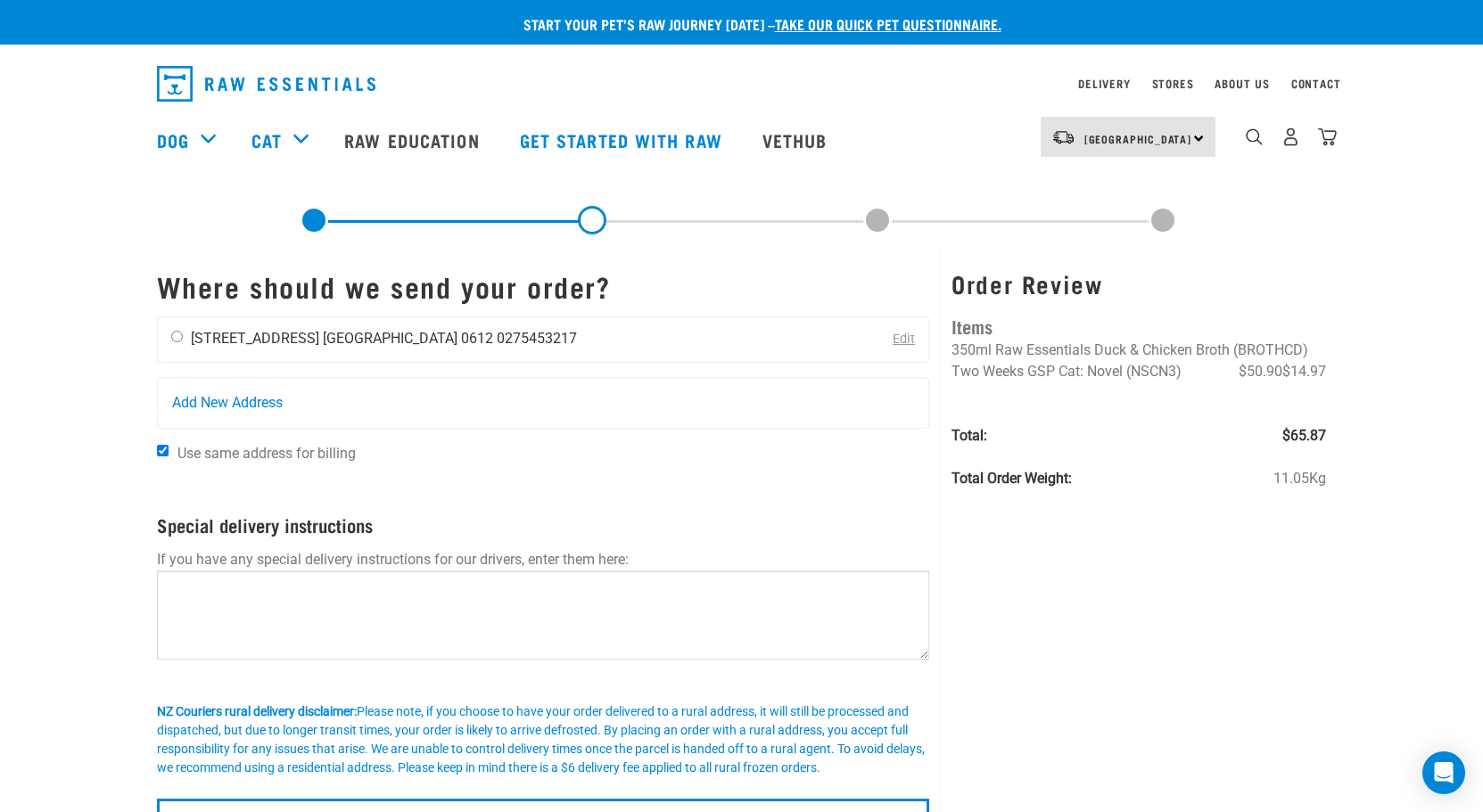
click at [386, 342] on li "Auckland 0612" at bounding box center [408, 338] width 170 height 17
click at [177, 335] on input "radio" at bounding box center [177, 336] width 11 height 11
radio input "true"
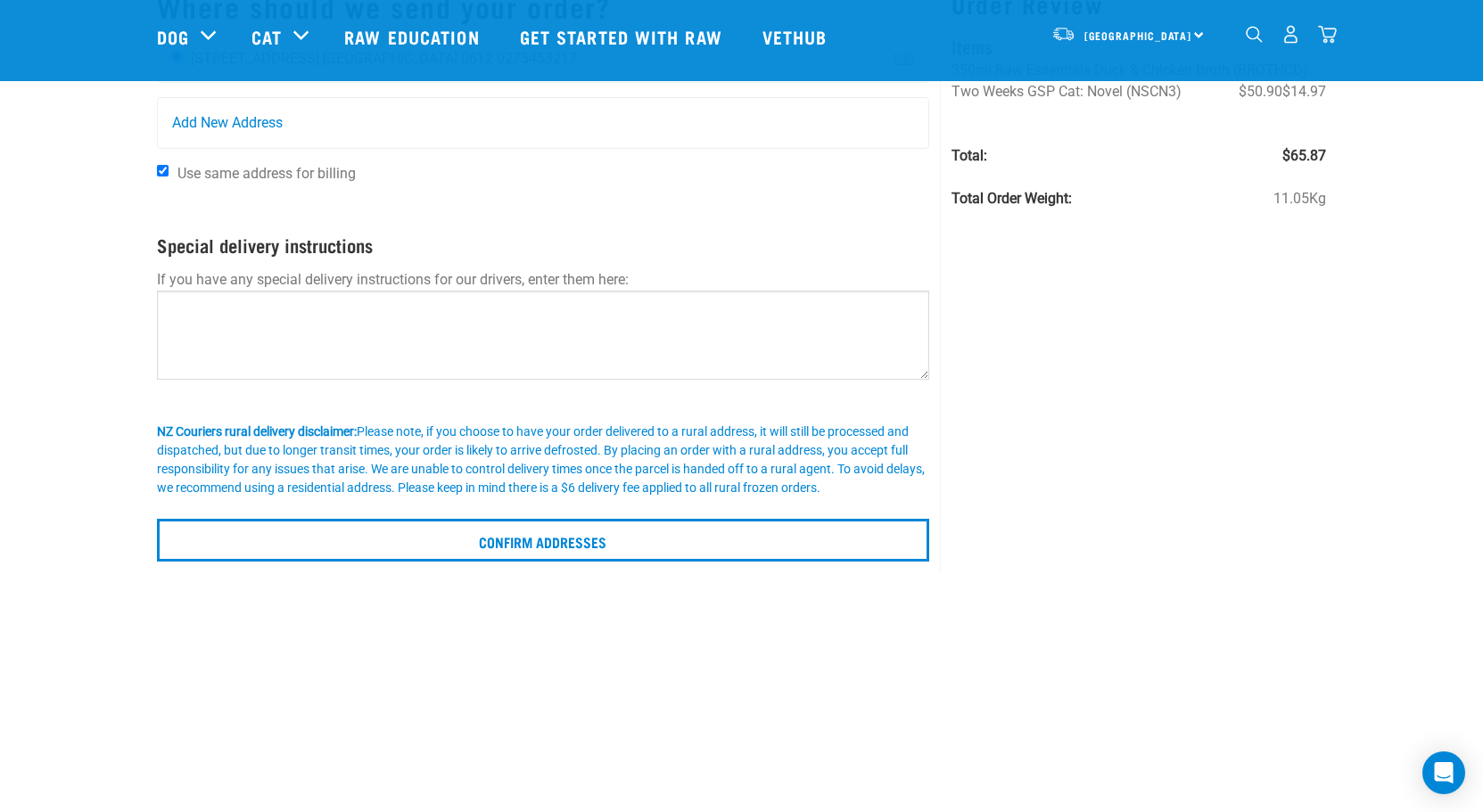
scroll to position [268, 0]
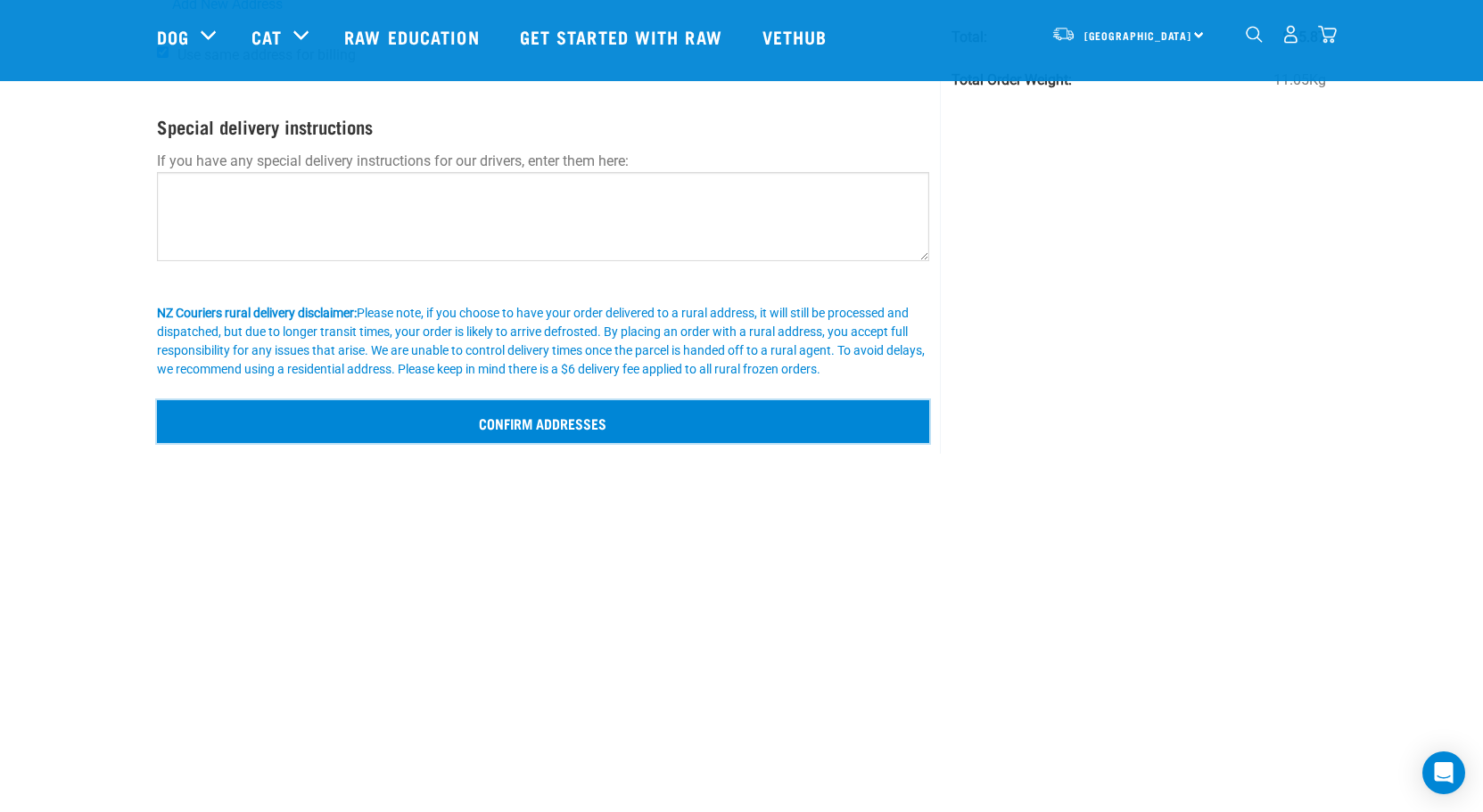
click at [538, 425] on input "Confirm addresses" at bounding box center [543, 422] width 773 height 43
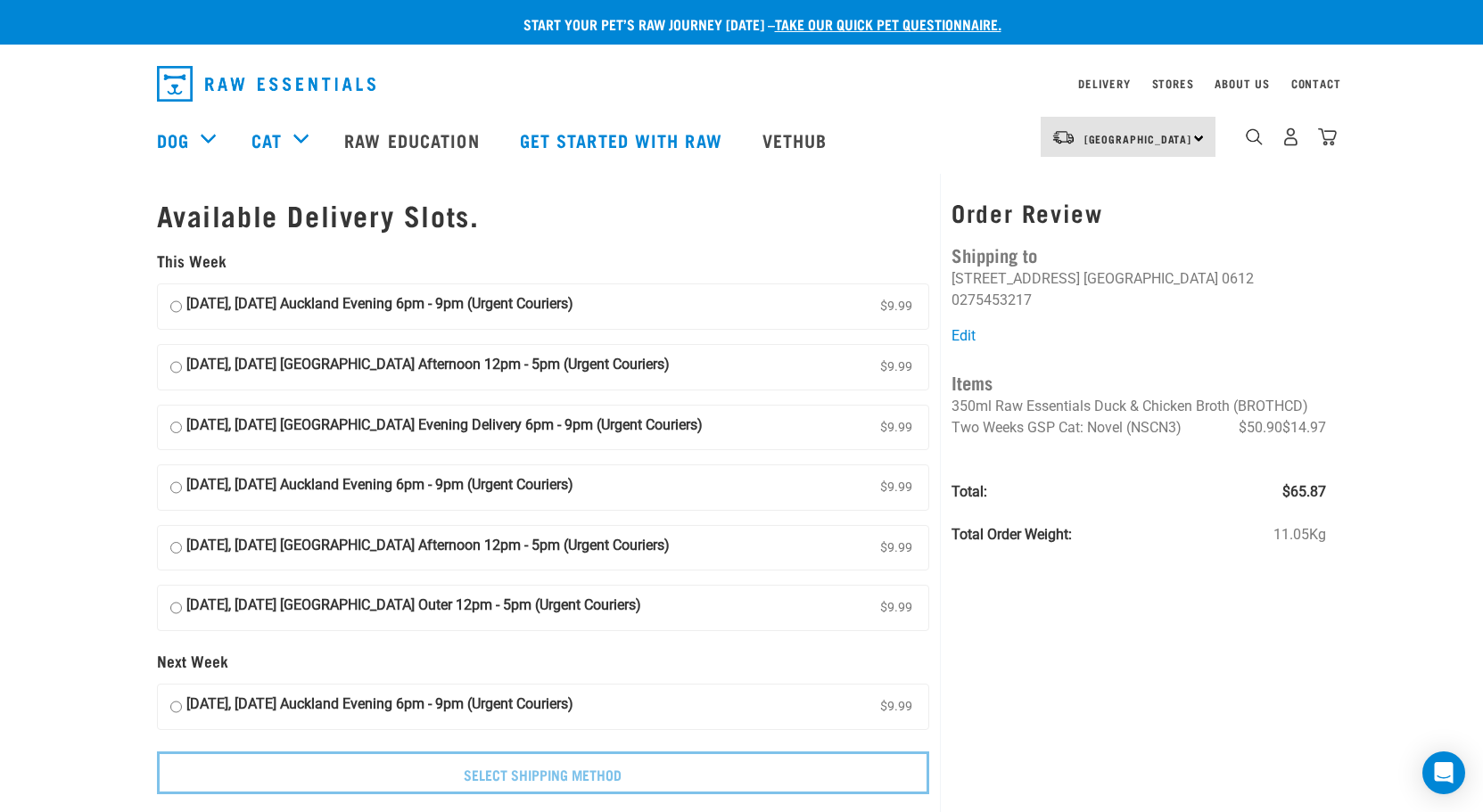
click at [176, 304] on input "[DATE], [DATE] Auckland Evening 6pm - 9pm (Urgent Couriers) $9.99" at bounding box center [176, 307] width 11 height 27
radio input "true"
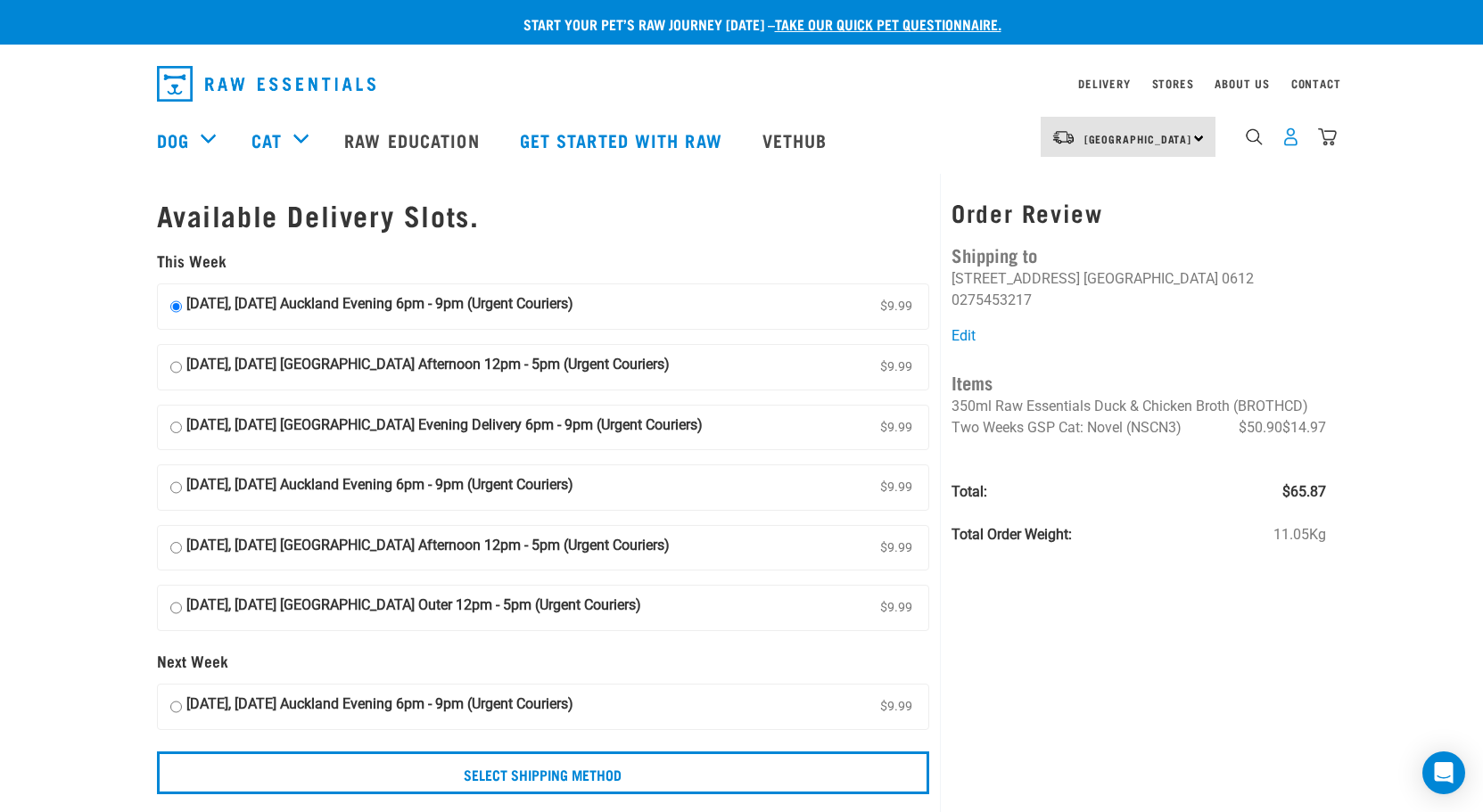
click at [1290, 144] on img "dropdown navigation" at bounding box center [1291, 137] width 19 height 19
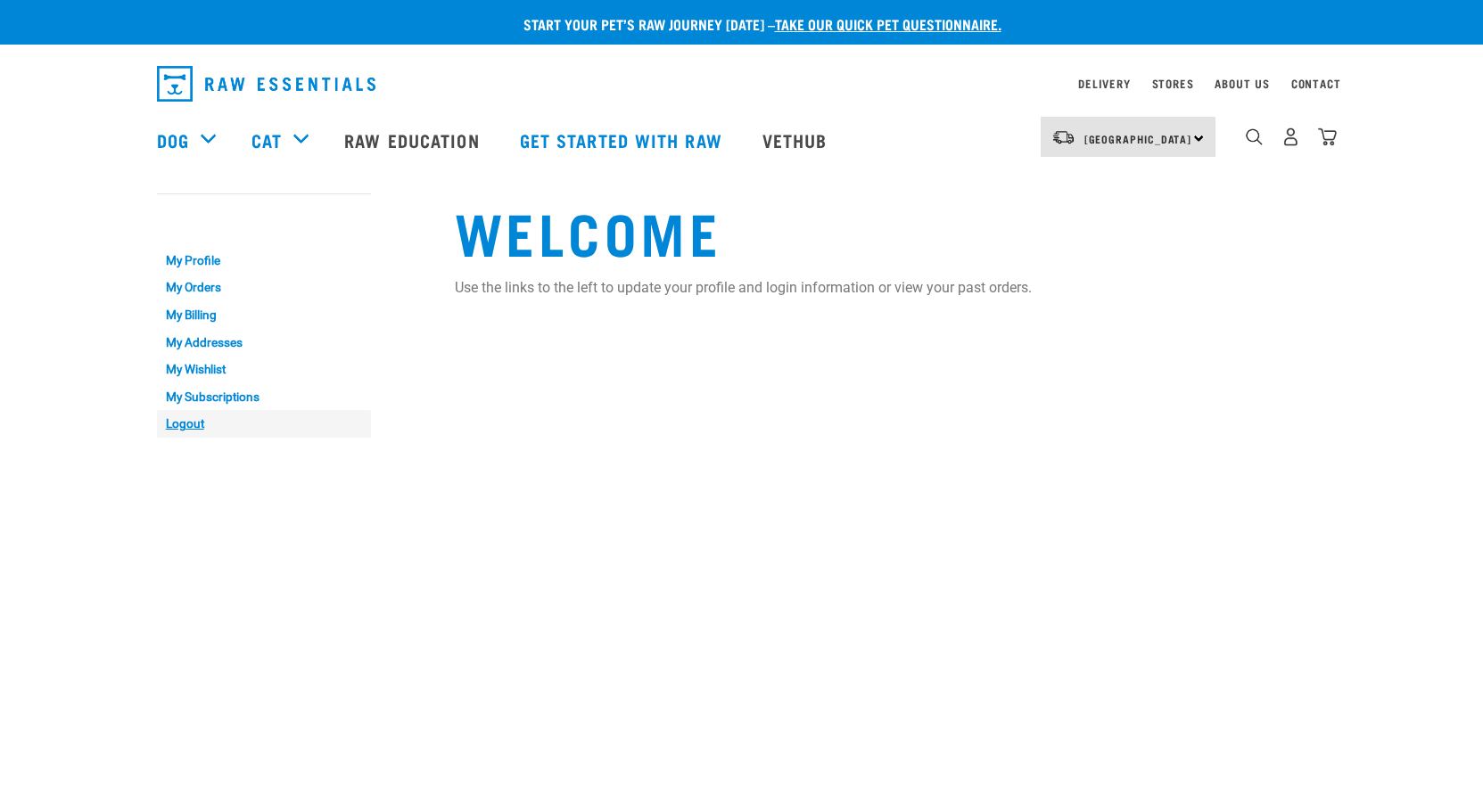
click at [183, 429] on link "Logout" at bounding box center [263, 424] width 214 height 28
